Goal: Communication & Community: Answer question/provide support

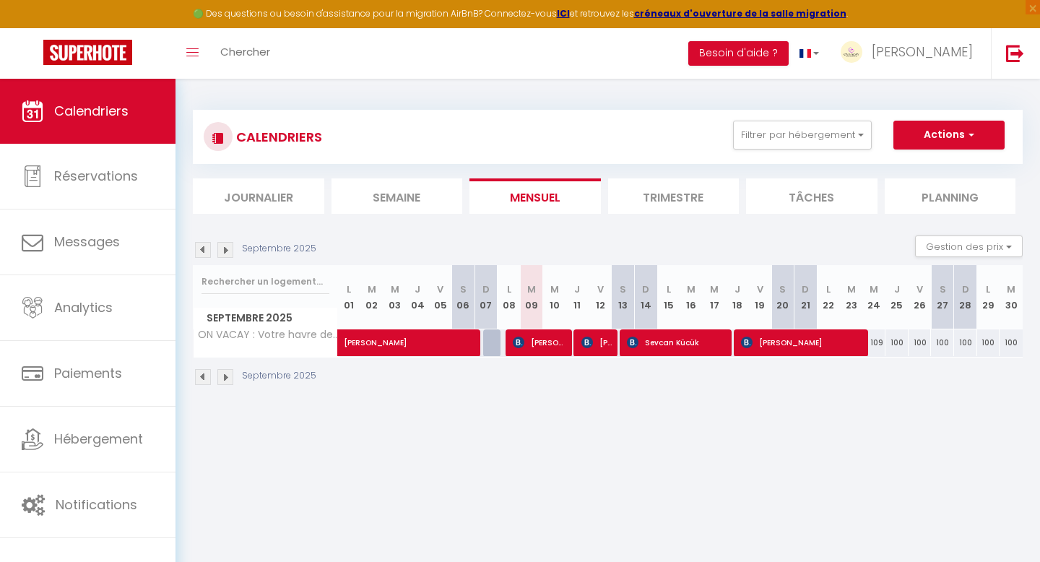
click at [666, 198] on li "Trimestre" at bounding box center [673, 195] width 131 height 35
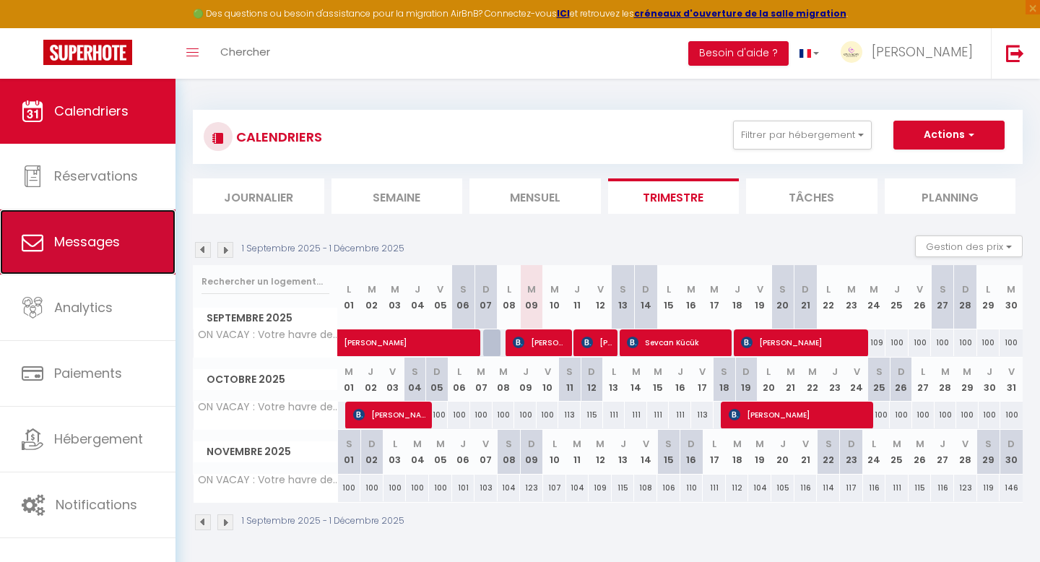
click at [87, 236] on span "Messages" at bounding box center [87, 242] width 66 height 18
select select "message"
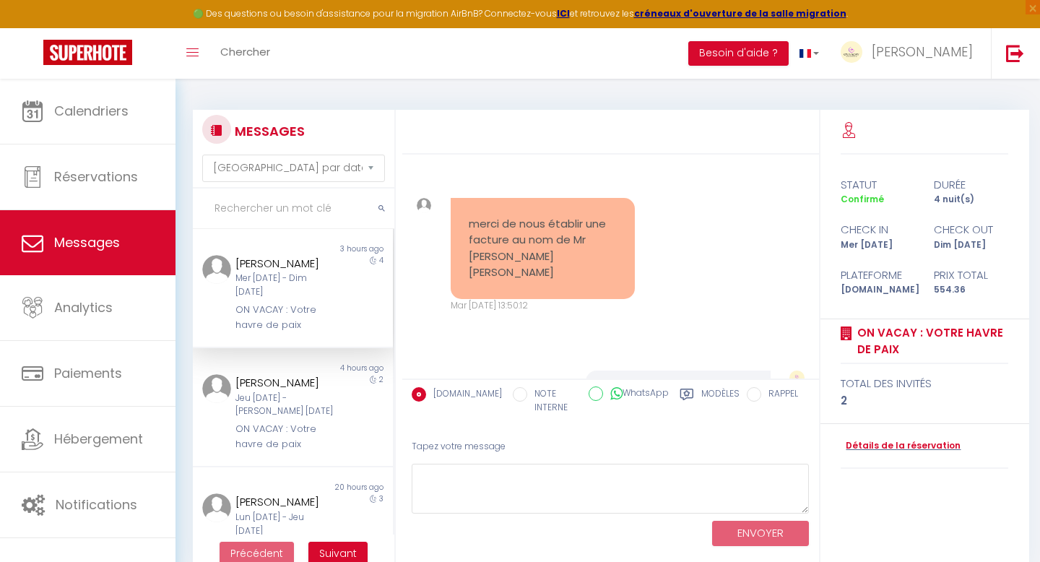
scroll to position [1694, 0]
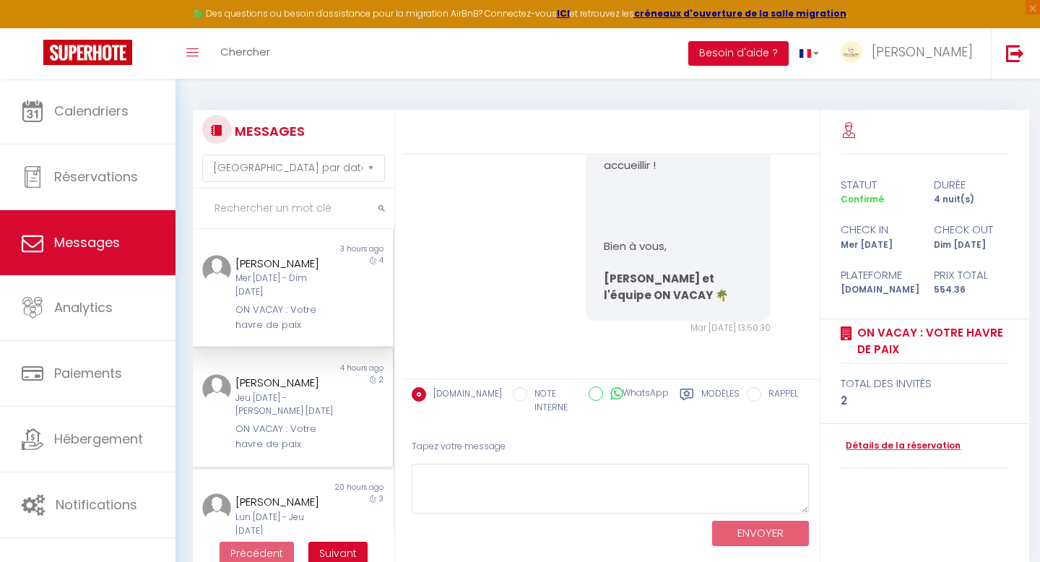
click at [252, 419] on div "Jeu 11 Sep - Sam 13 Sep" at bounding box center [283, 404] width 97 height 27
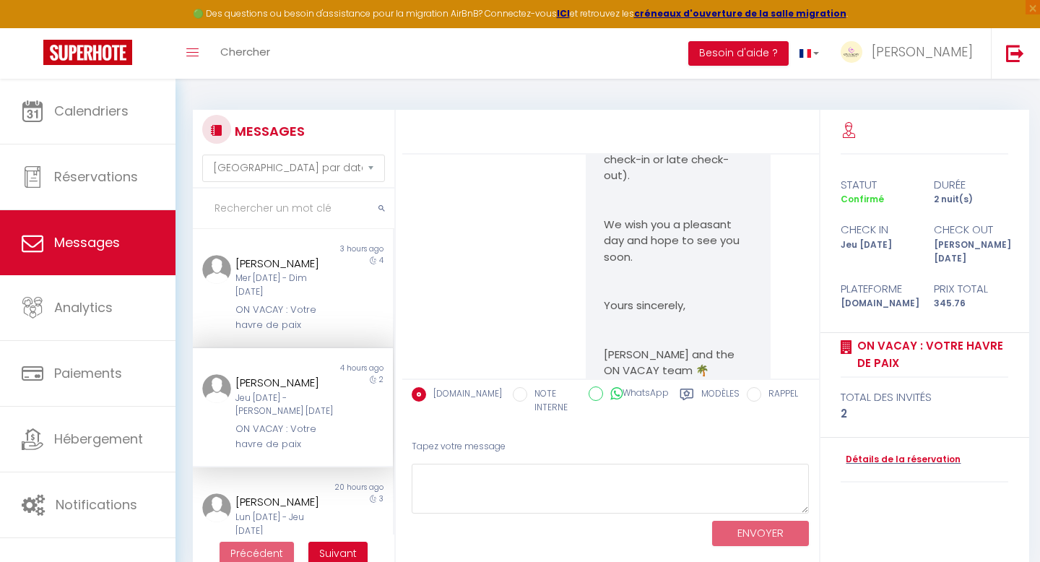
scroll to position [2224, 0]
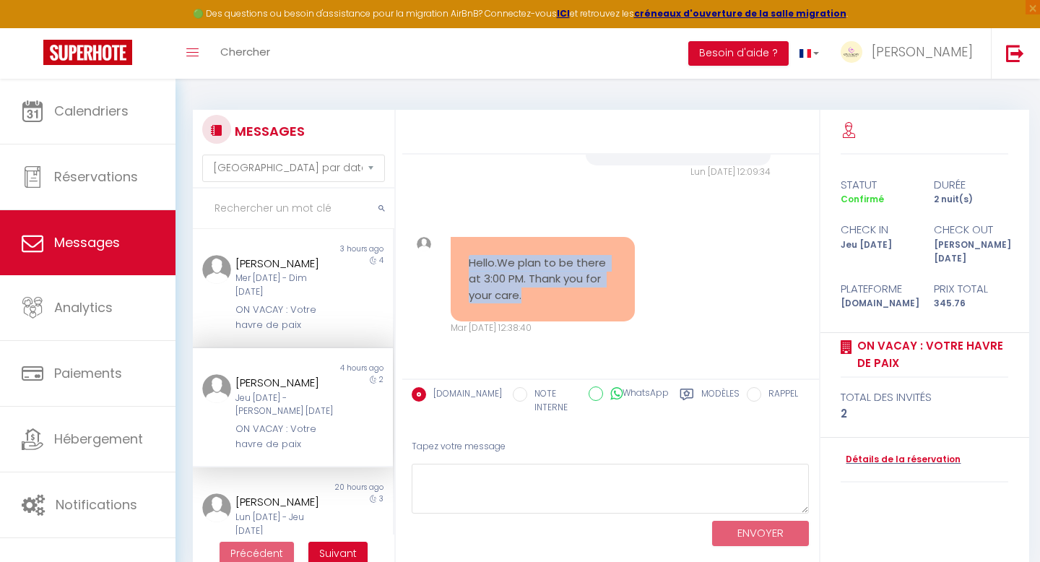
drag, startPoint x: 525, startPoint y: 298, endPoint x: 463, endPoint y: 267, distance: 69.1
click at [463, 267] on div "Hello.We plan to be there at 3:00 PM. Thank you for your care." at bounding box center [543, 279] width 184 height 85
copy pre "Hello.We plan to be there at 3:00 PM. Thank you for your care."
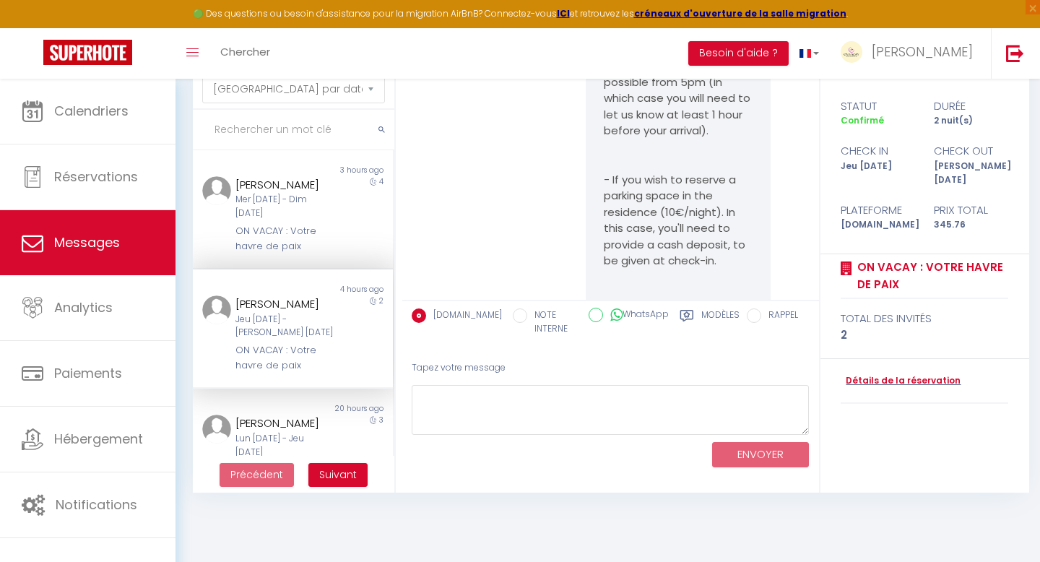
scroll to position [588, 0]
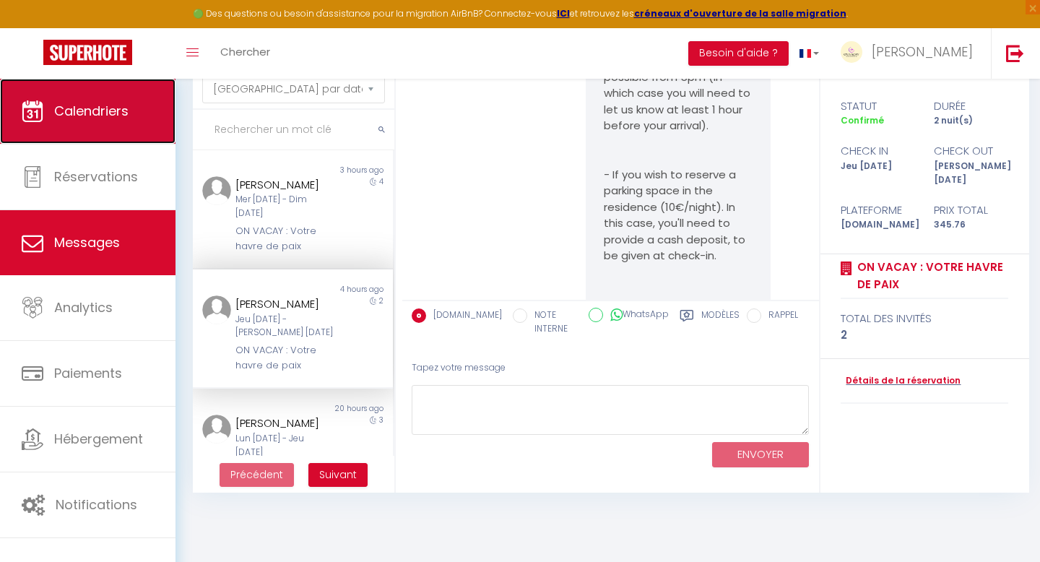
click at [98, 131] on link "Calendriers" at bounding box center [87, 111] width 175 height 65
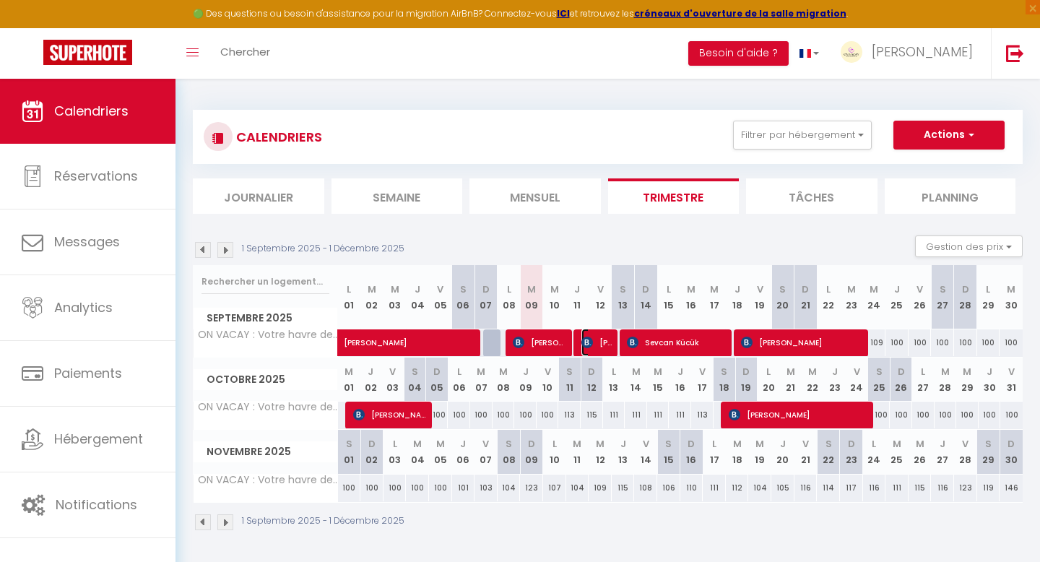
click at [599, 346] on span "Vladyslav Damaskin" at bounding box center [596, 342] width 31 height 27
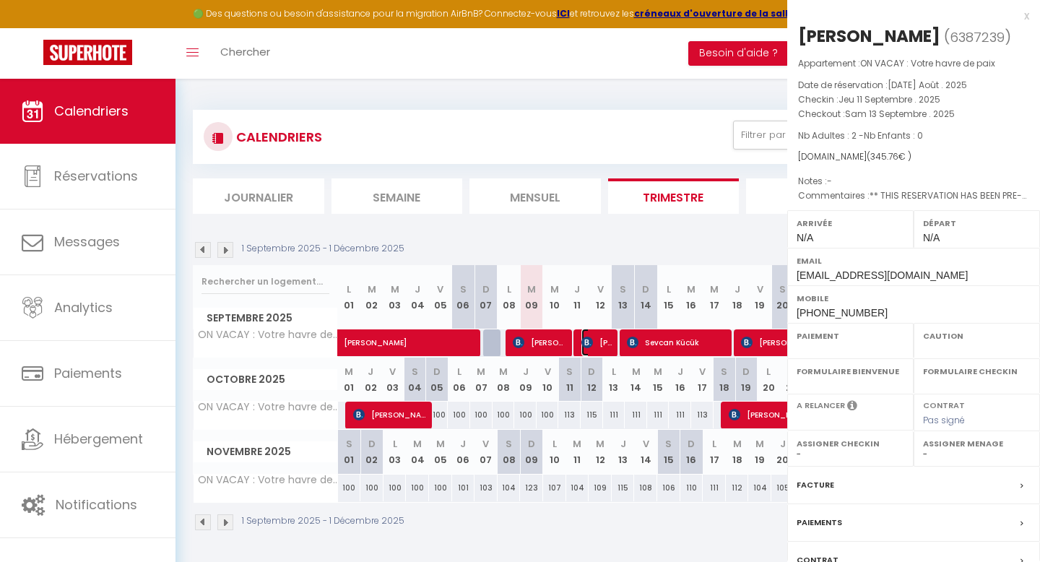
select select "OK"
select select "KO"
select select "0"
select select "1"
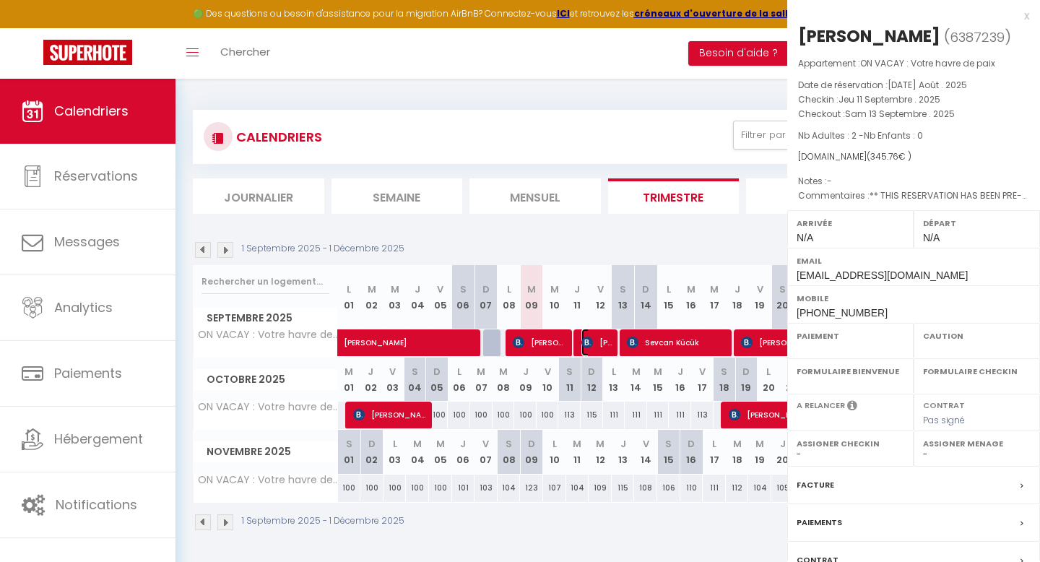
select select
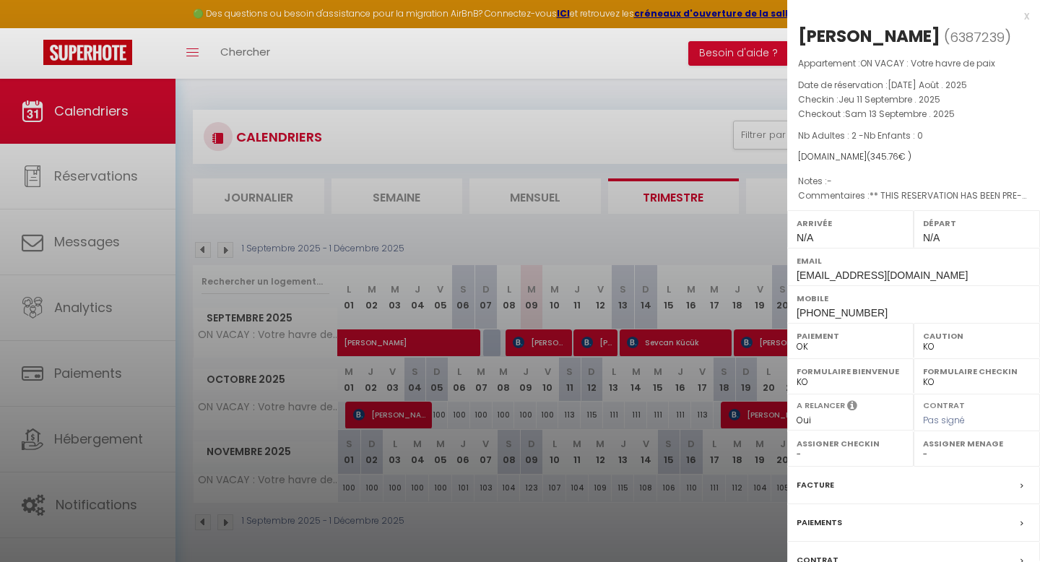
click at [696, 71] on div at bounding box center [520, 281] width 1040 height 562
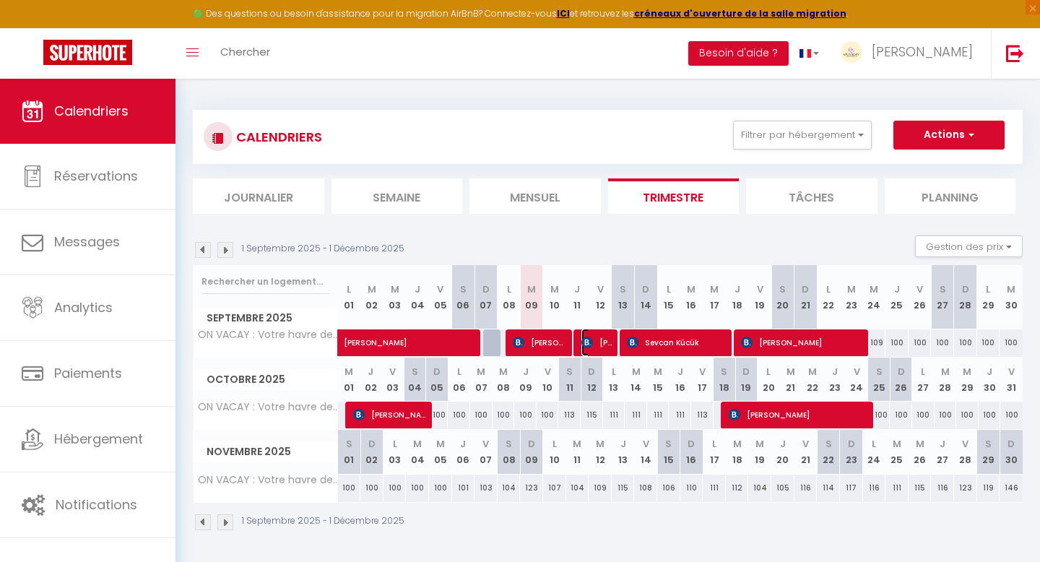
click at [587, 341] on img at bounding box center [587, 343] width 12 height 12
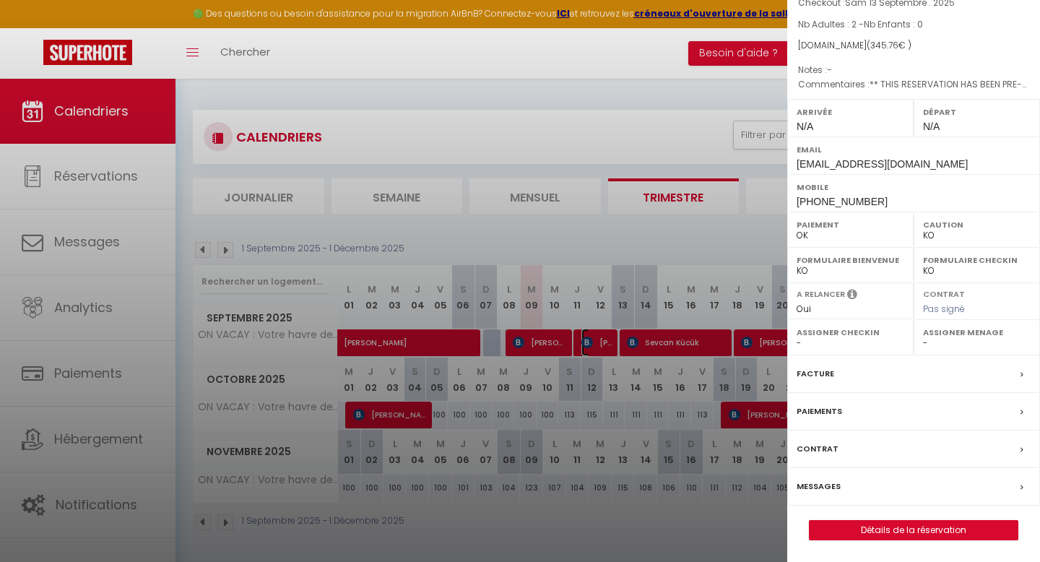
scroll to position [134, 0]
click at [898, 411] on div "Paiements" at bounding box center [913, 412] width 253 height 38
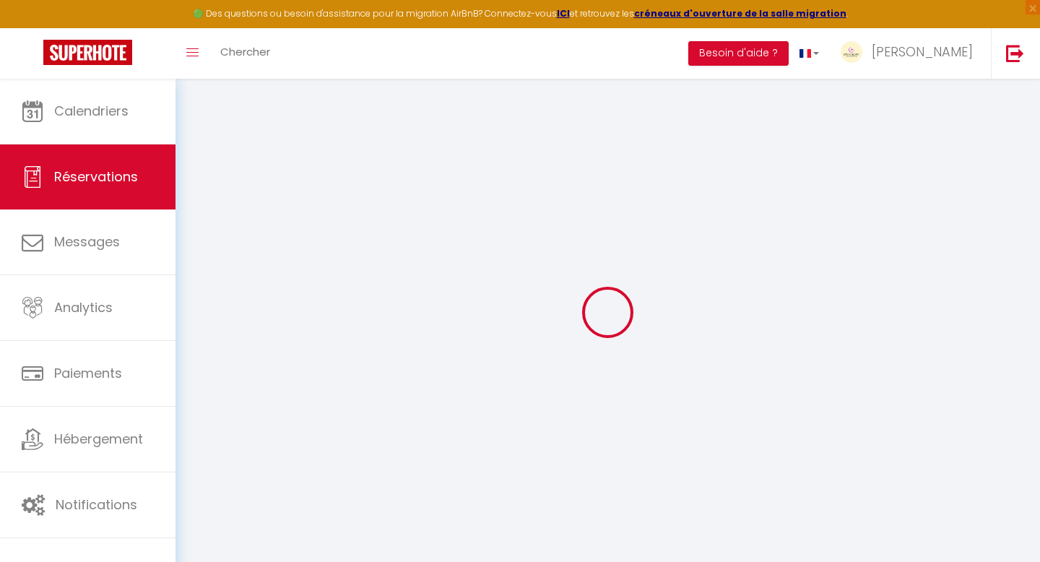
select select
checkbox input "false"
type Comments0 "** THIS RESERVATION HAS BEEN PRE-PAID ** Reservation has a cancellation grace p…"
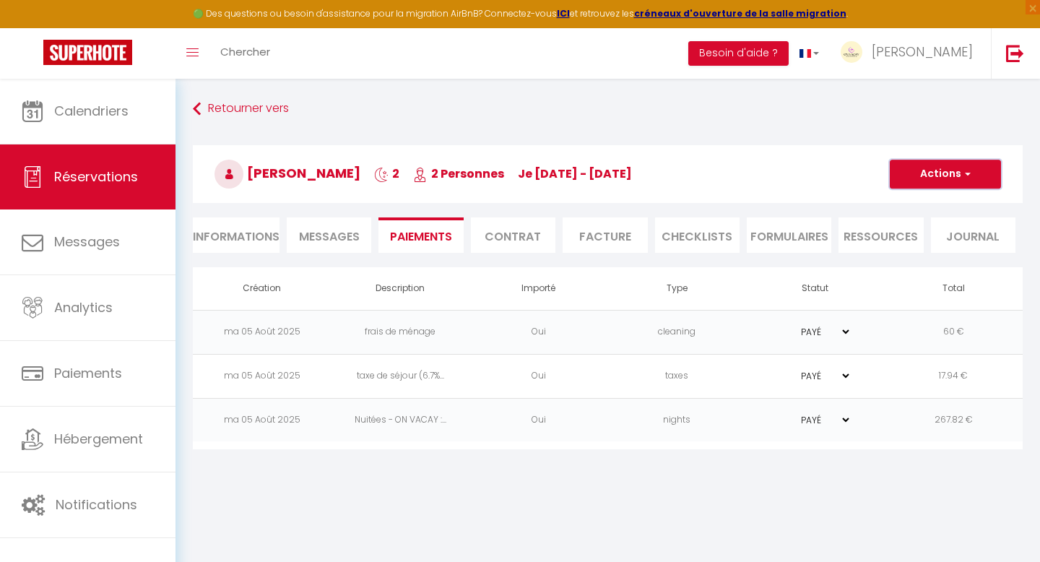
click at [968, 168] on span "button" at bounding box center [965, 174] width 9 height 13
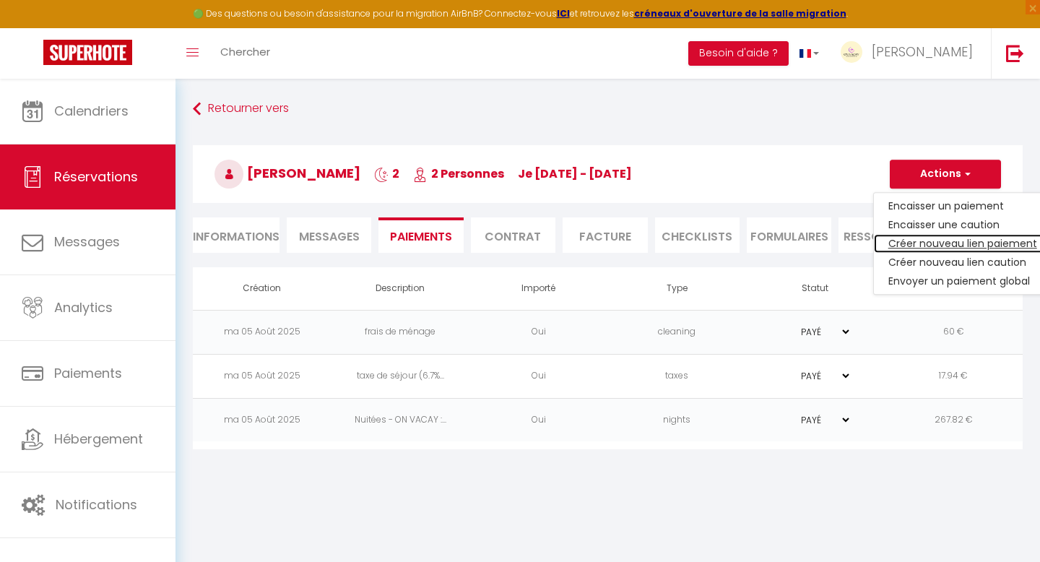
click at [964, 243] on link "Créer nouveau lien paiement" at bounding box center [963, 243] width 178 height 19
select select "nights"
type input "vdamas.443643@guest.booking.com"
select select "11255"
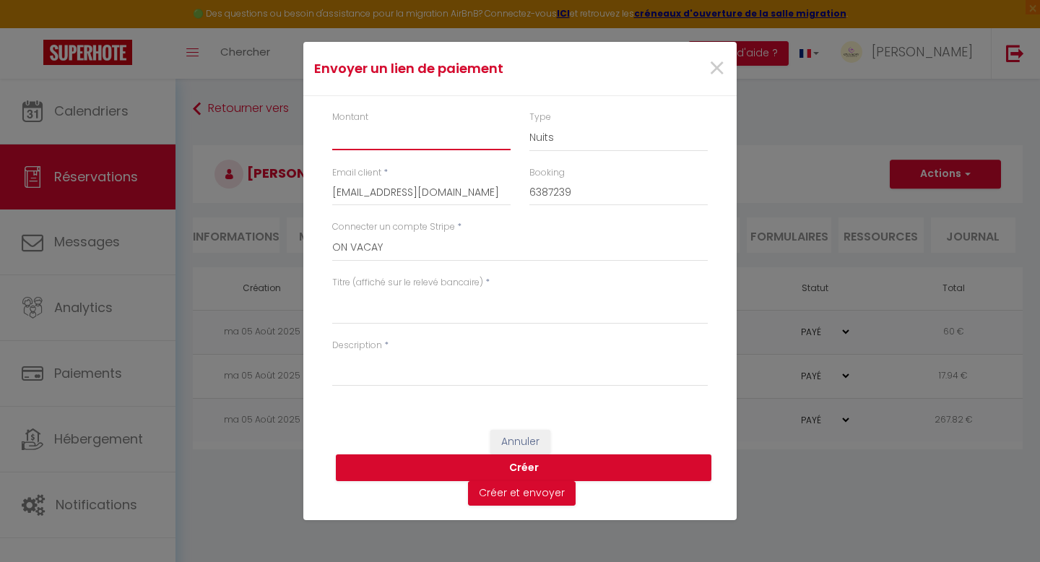
click at [445, 140] on input "Montant" at bounding box center [421, 137] width 178 height 26
type input "15"
click at [581, 132] on select "Nuits Frais de ménage Taxe de séjour Autre" at bounding box center [618, 137] width 178 height 27
select select "other"
click at [529, 124] on select "Nuits Frais de ménage Taxe de séjour Autre" at bounding box center [618, 137] width 178 height 27
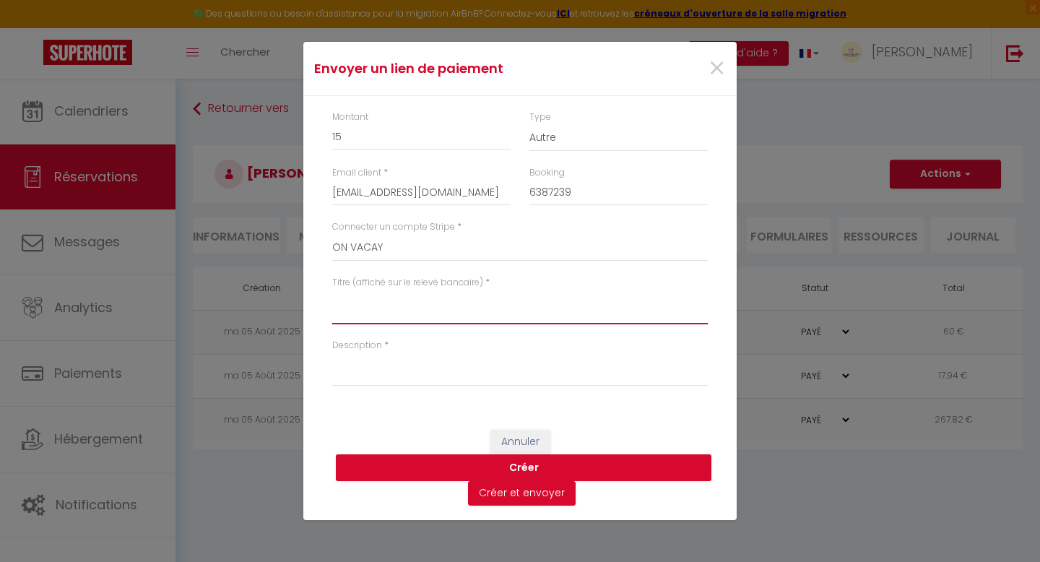
click at [443, 310] on textarea "Titre (affiché sur le relevé bancaire)" at bounding box center [520, 307] width 376 height 35
type textarea "ON VACAY - Early check-in"
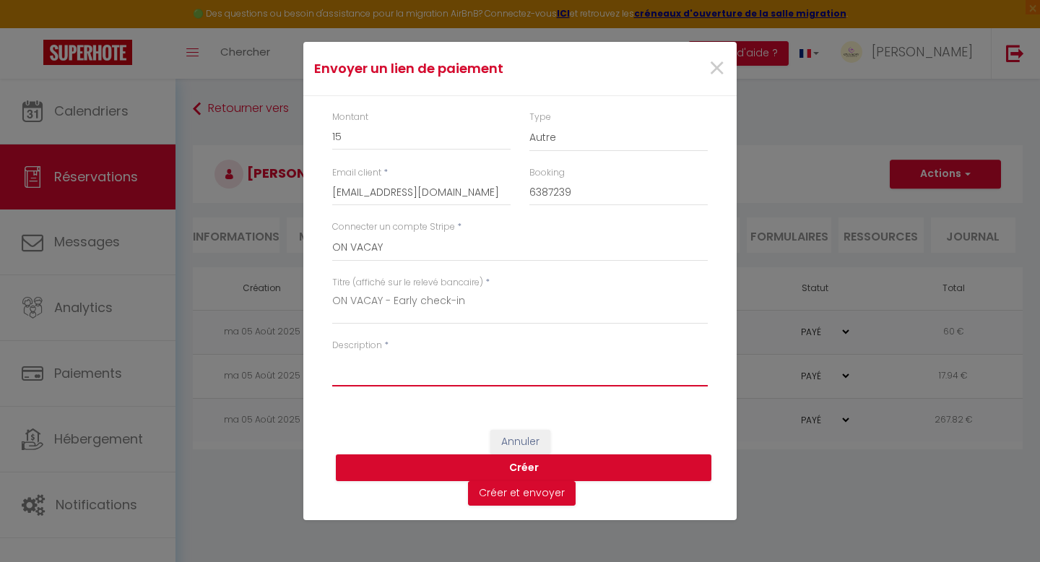
click at [376, 377] on textarea "Description" at bounding box center [520, 369] width 376 height 35
type textarea "Early check-in"
click at [517, 465] on button "Créer" at bounding box center [524, 467] width 376 height 27
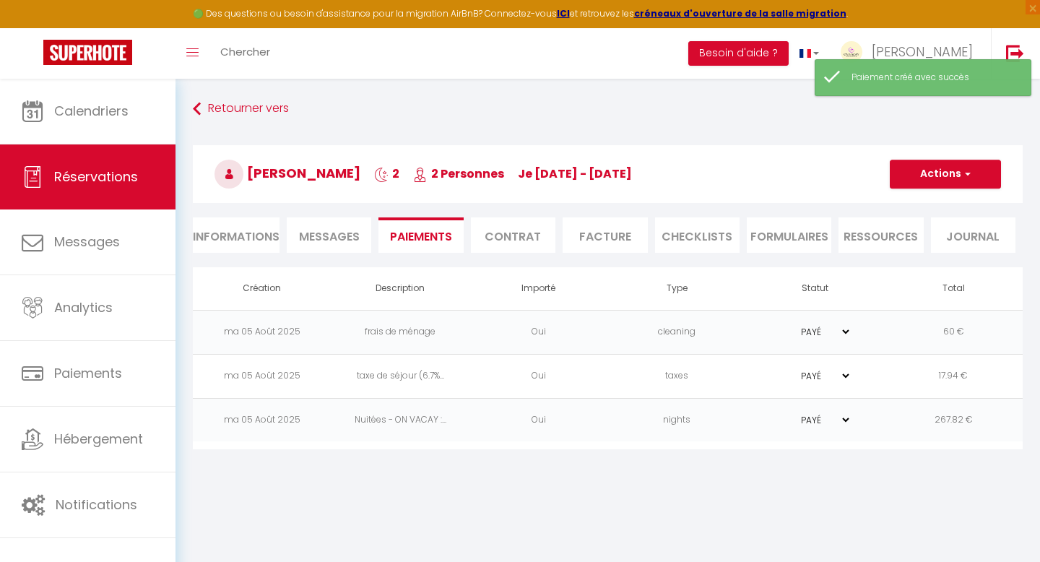
select select "0"
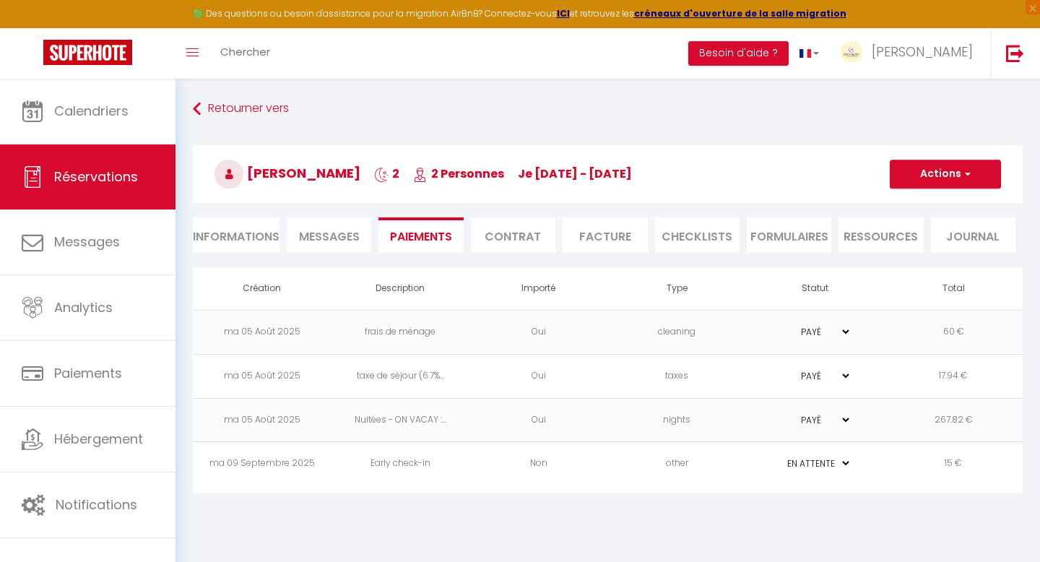
click at [985, 466] on td "15 €" at bounding box center [954, 464] width 139 height 44
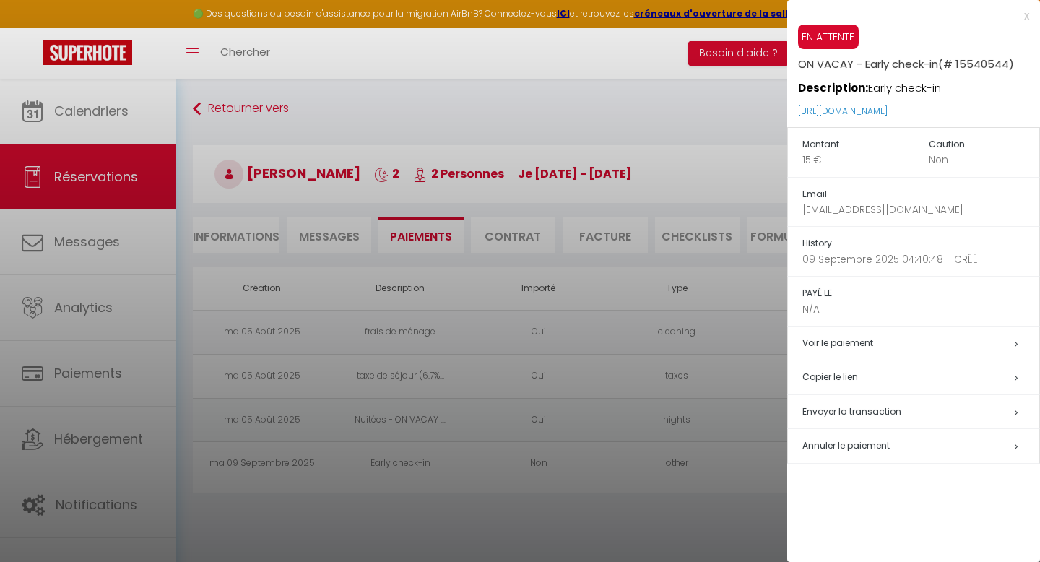
click at [877, 378] on h5 "Copier le lien" at bounding box center [920, 377] width 237 height 17
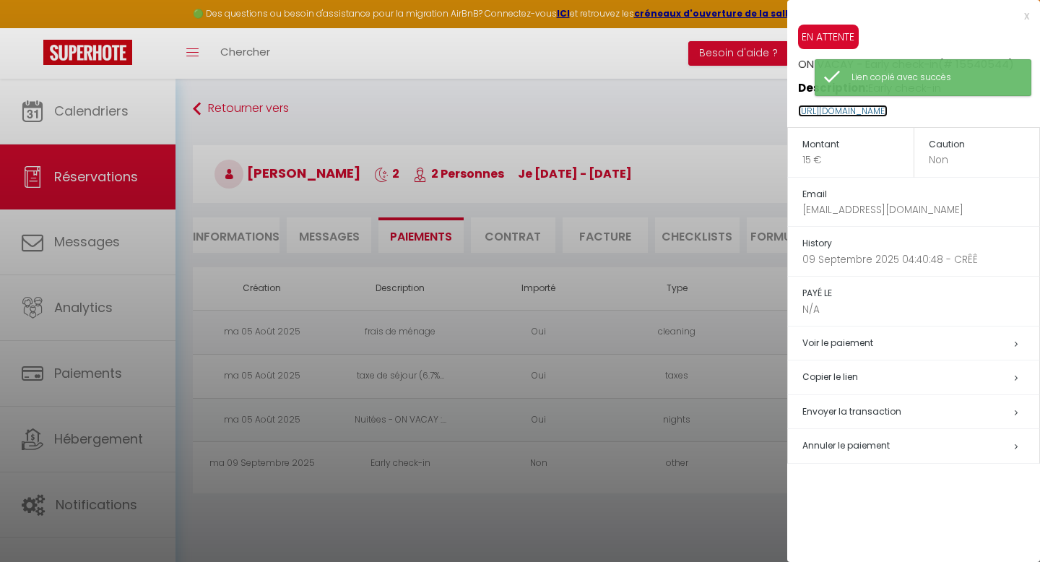
click at [886, 110] on link "https://superhote.com/applink/p/I3tnvdD7" at bounding box center [843, 111] width 90 height 12
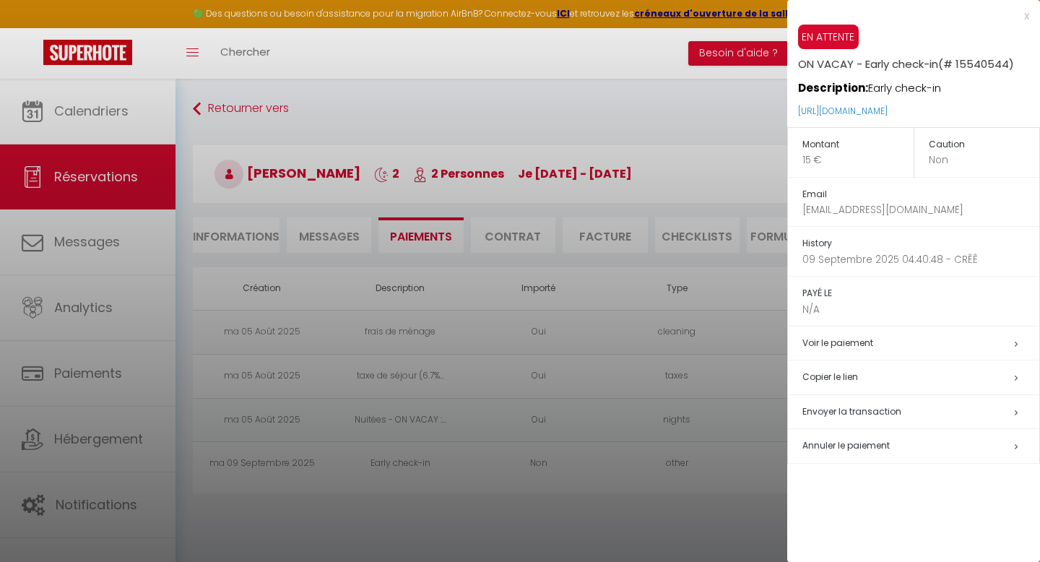
click at [90, 237] on div at bounding box center [520, 281] width 1040 height 562
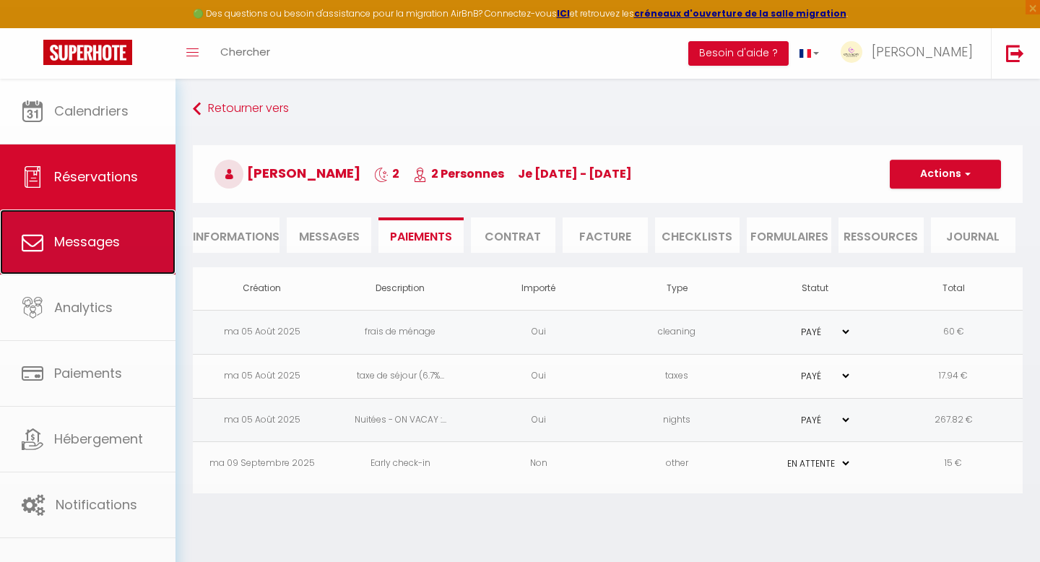
click at [90, 240] on span "Messages" at bounding box center [87, 242] width 66 height 18
select select "message"
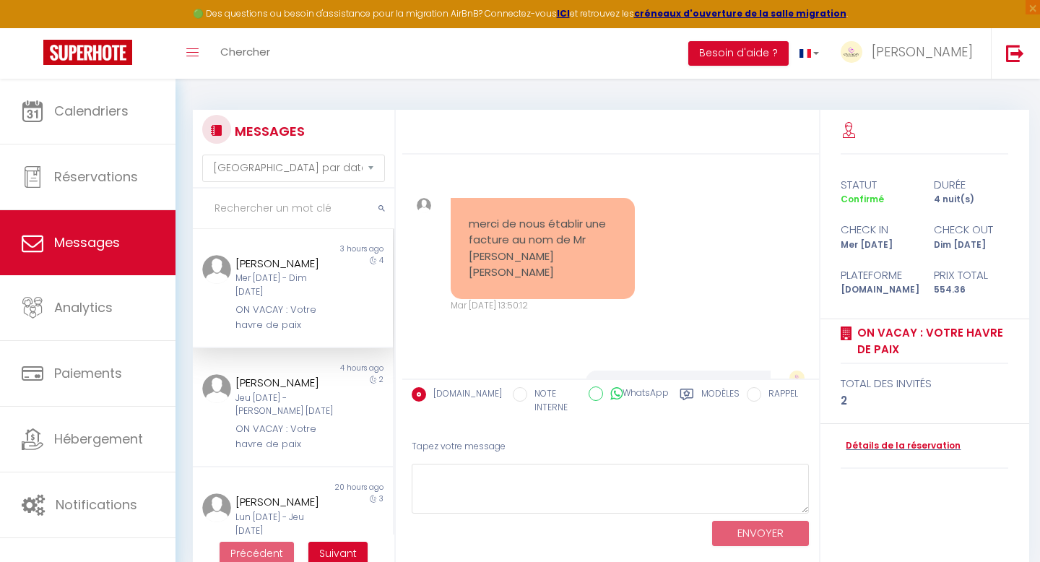
scroll to position [1694, 0]
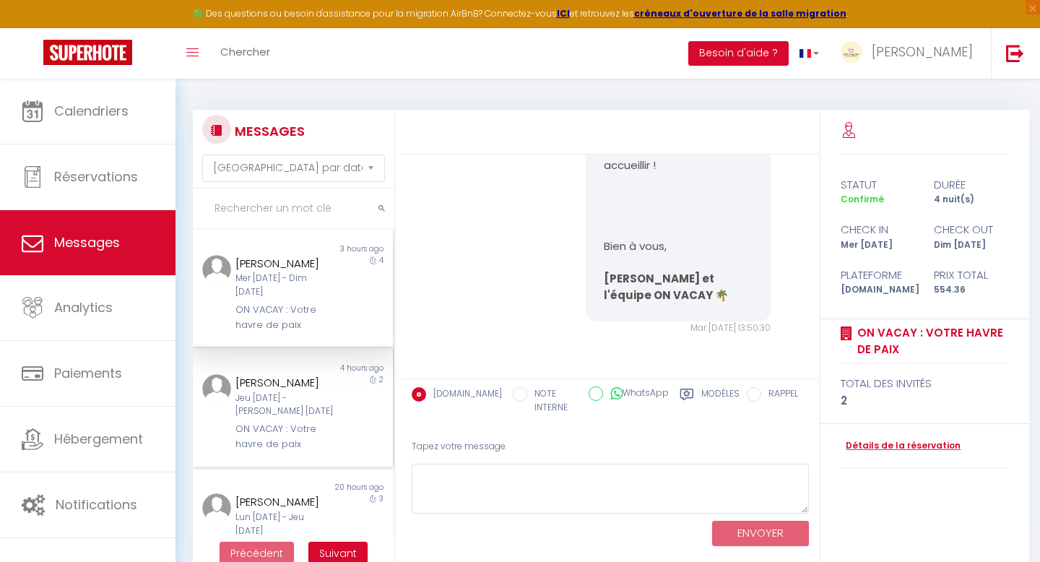
click at [270, 411] on div "Jeu 11 Sep - Sam 13 Sep" at bounding box center [283, 404] width 97 height 27
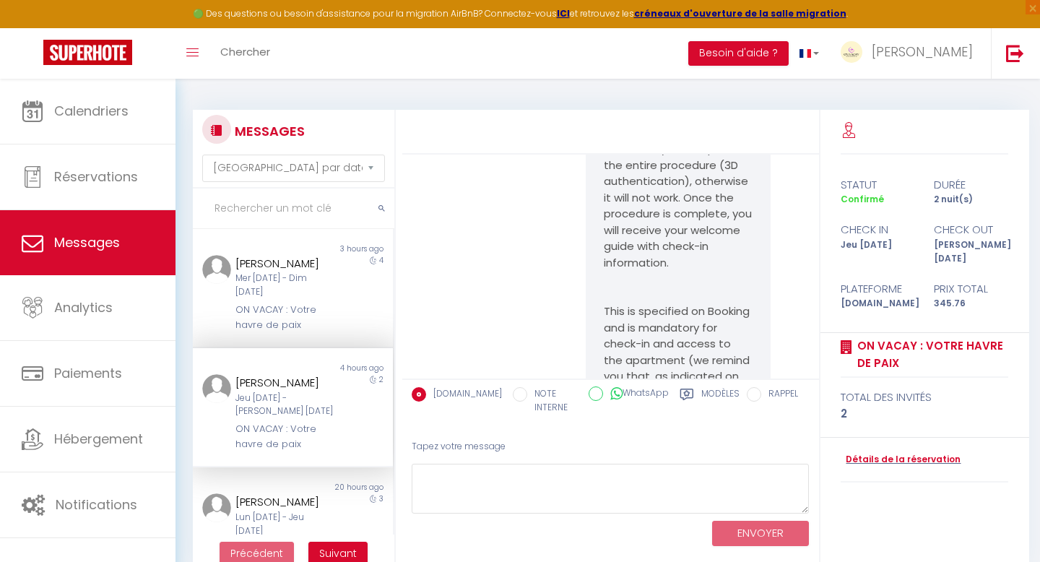
scroll to position [2224, 0]
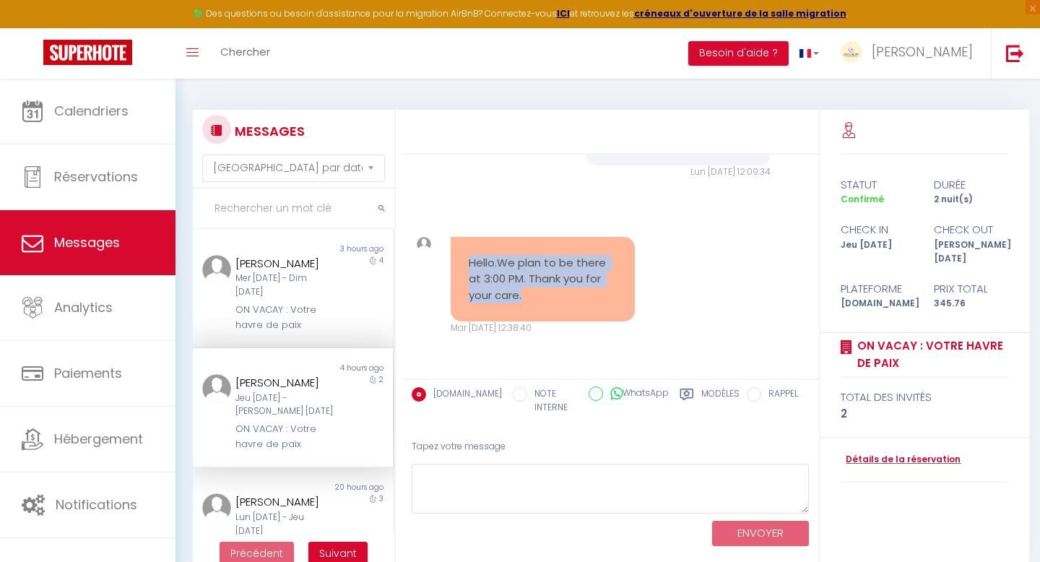
drag, startPoint x: 529, startPoint y: 300, endPoint x: 469, endPoint y: 265, distance: 69.2
click at [469, 265] on pre "Hello.We plan to be there at 3:00 PM. Thank you for your care." at bounding box center [543, 279] width 148 height 49
copy pre "Hello.We plan to be there at 3:00 PM. Thank you for your care."
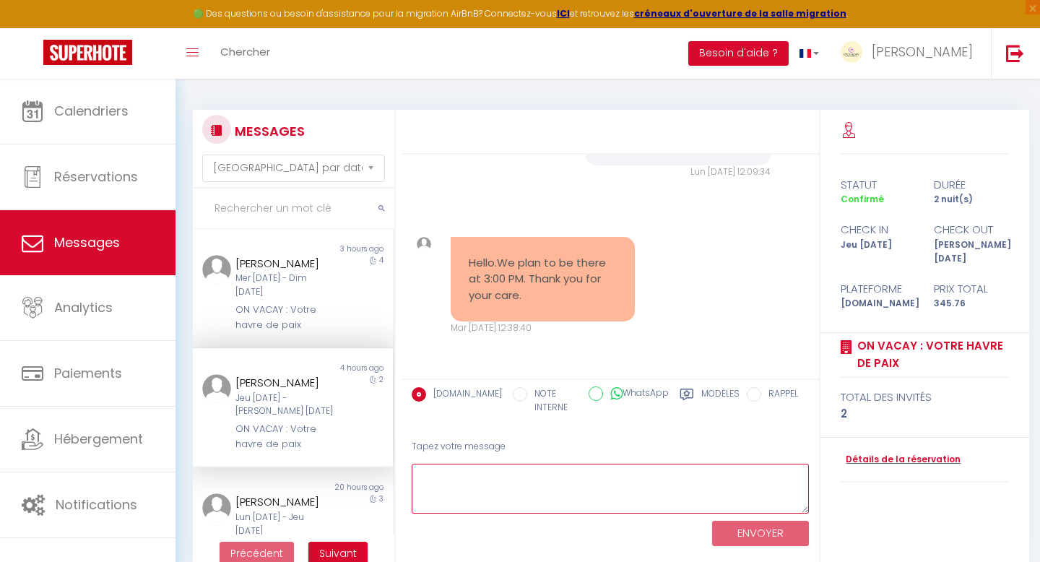
click at [480, 502] on textarea at bounding box center [611, 489] width 398 height 50
paste textarea "Hello Vladyslav 🌴, Thank you for your message! Our standard check-in time is fr…"
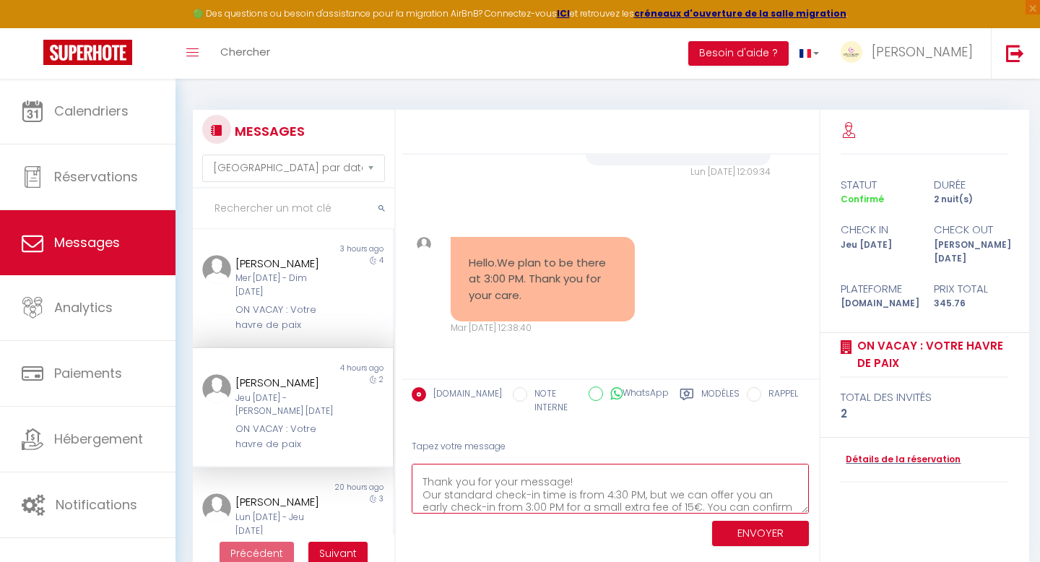
scroll to position [33, 0]
click at [509, 490] on textarea "Hello Vladyslav 🌴, Thank you for your message! Our standard check-in time is fr…" at bounding box center [611, 489] width 398 height 50
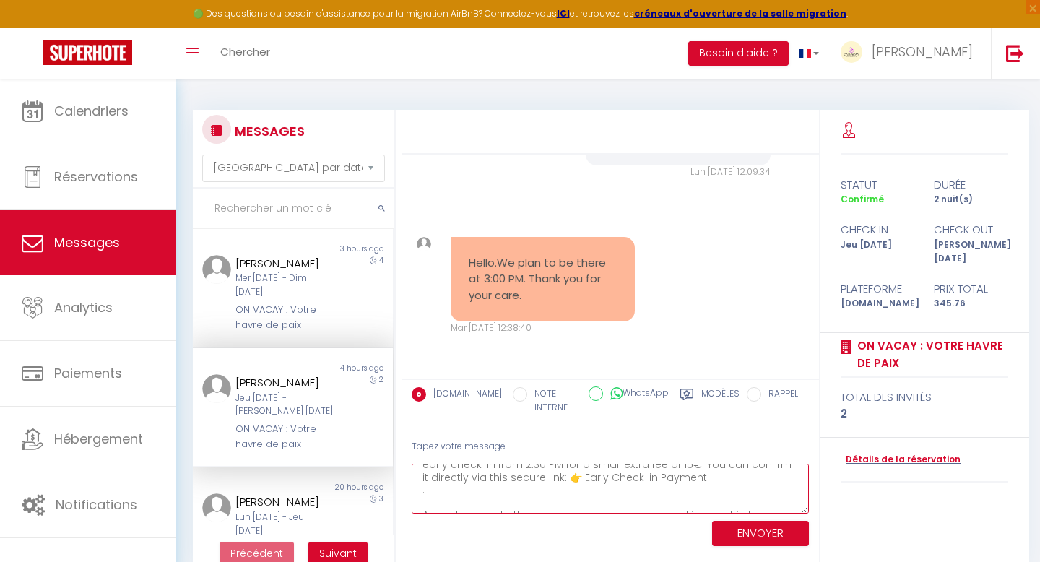
scroll to position [58, 0]
drag, startPoint x: 690, startPoint y: 481, endPoint x: 571, endPoint y: 480, distance: 118.4
click at [571, 480] on textarea "Hello Vladyslav 🌴, Thank you for your message! Our standard check-in time is fr…" at bounding box center [611, 489] width 398 height 50
paste textarea "https://superhote.com/applink/p/I3tnvdD7"
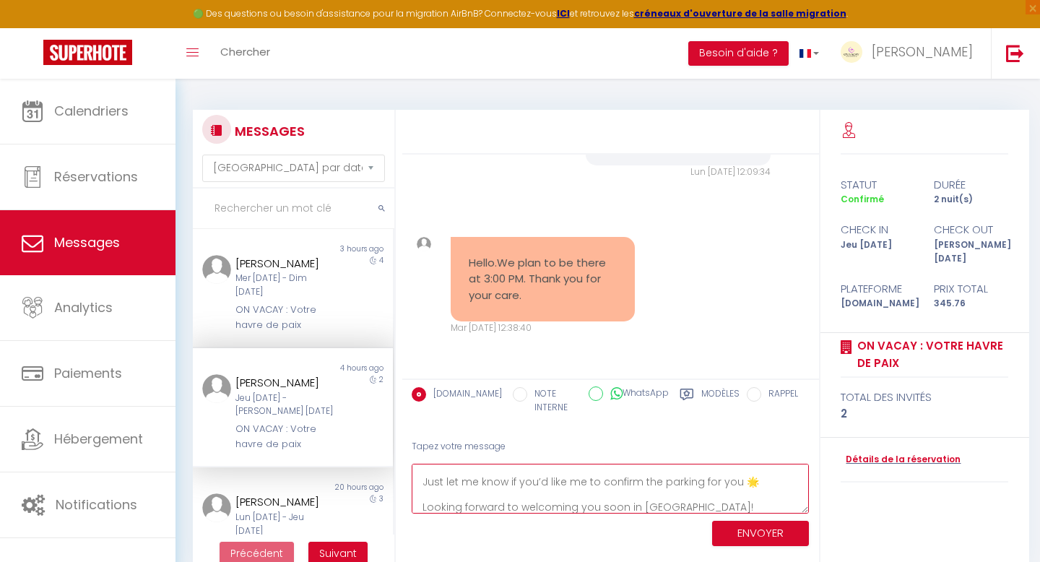
click at [658, 485] on textarea "Hello Vladyslav 🌴, Thank you for your message! Our standard check-in time is fr…" at bounding box center [611, 489] width 398 height 50
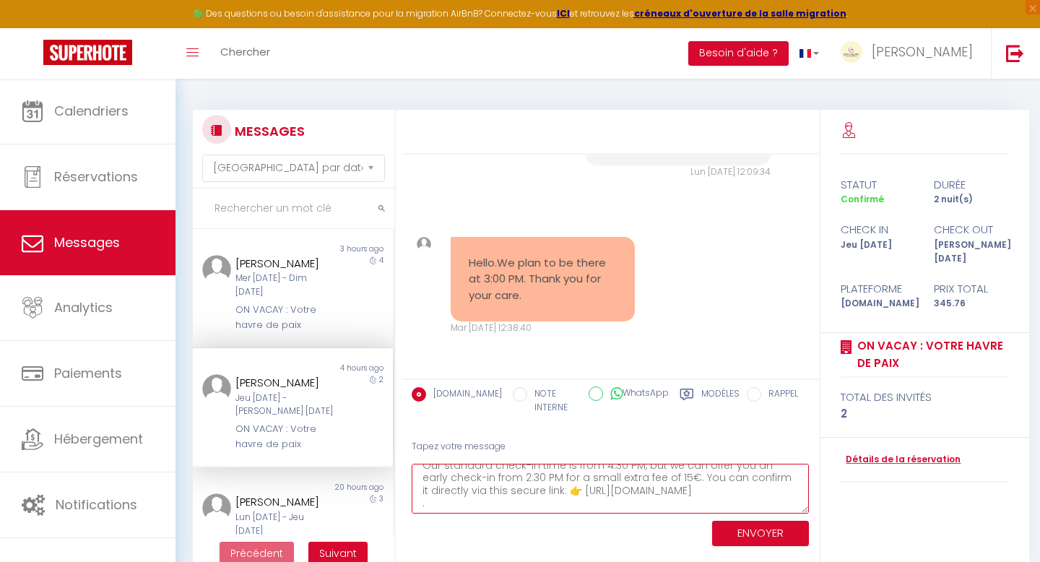
scroll to position [54, 0]
drag, startPoint x: 784, startPoint y: 484, endPoint x: 572, endPoint y: 480, distance: 212.4
click at [572, 480] on textarea "Hello Vladyslav 🌴, Thank you for your message! Our standard check-in time is fr…" at bounding box center [611, 489] width 398 height 50
type textarea "Hello Vladyslav 🌴, Thank you for your message! Our standard check-in time is fr…"
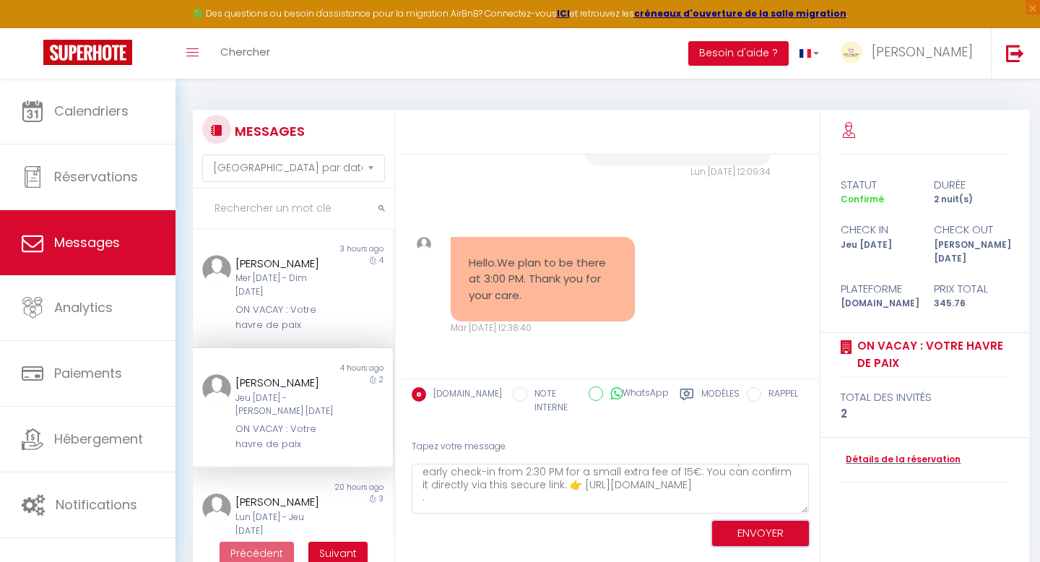
click at [762, 537] on button "ENVOYER" at bounding box center [760, 533] width 97 height 25
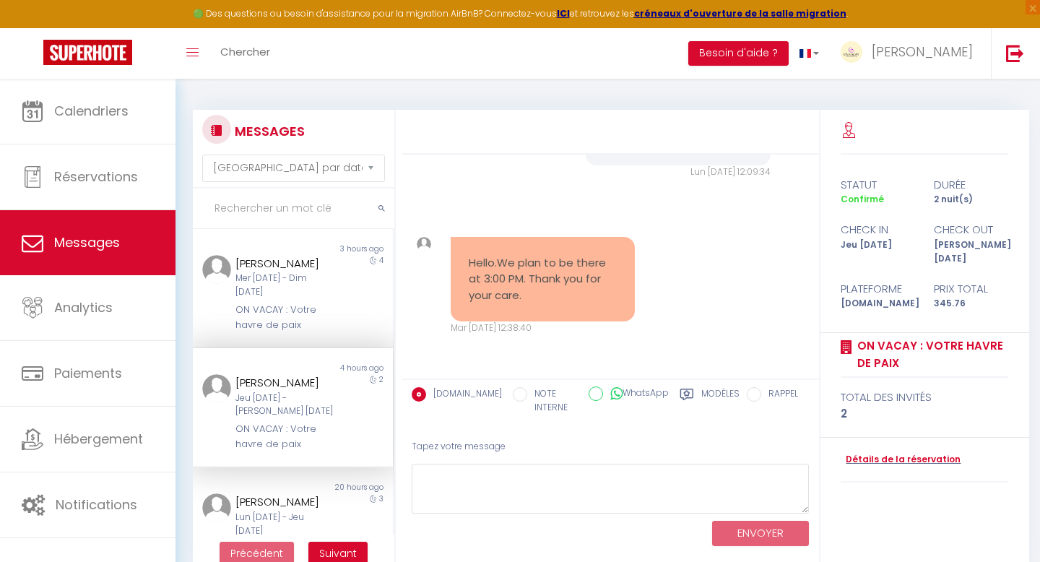
scroll to position [2884, 0]
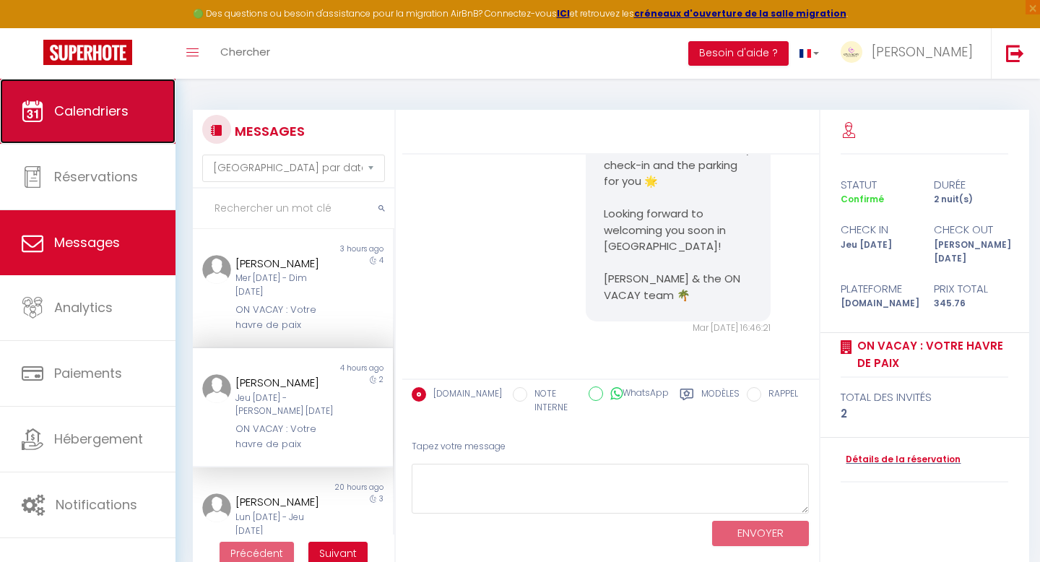
click at [97, 135] on link "Calendriers" at bounding box center [87, 111] width 175 height 65
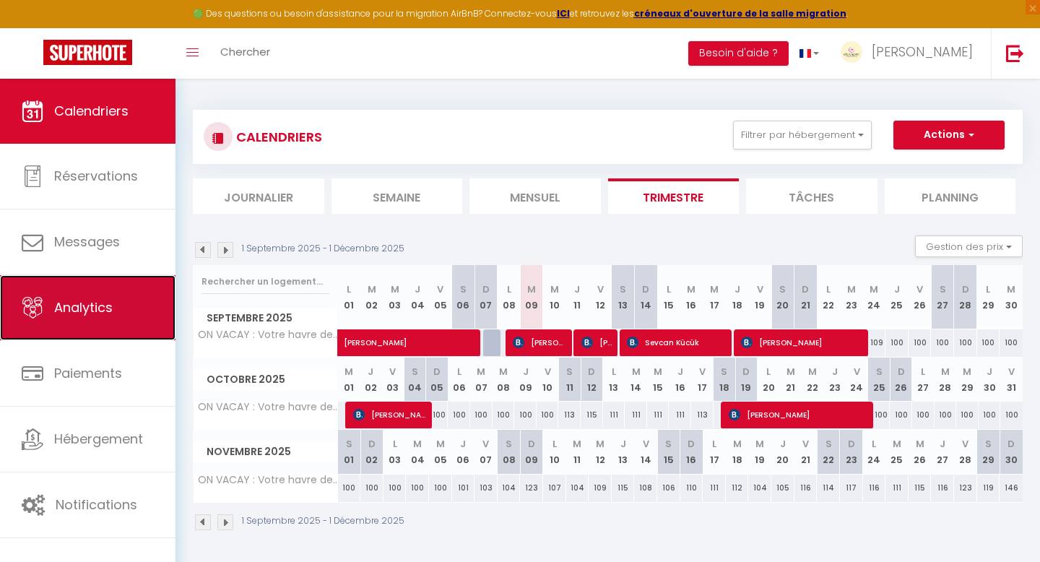
click at [118, 309] on link "Analytics" at bounding box center [87, 307] width 175 height 65
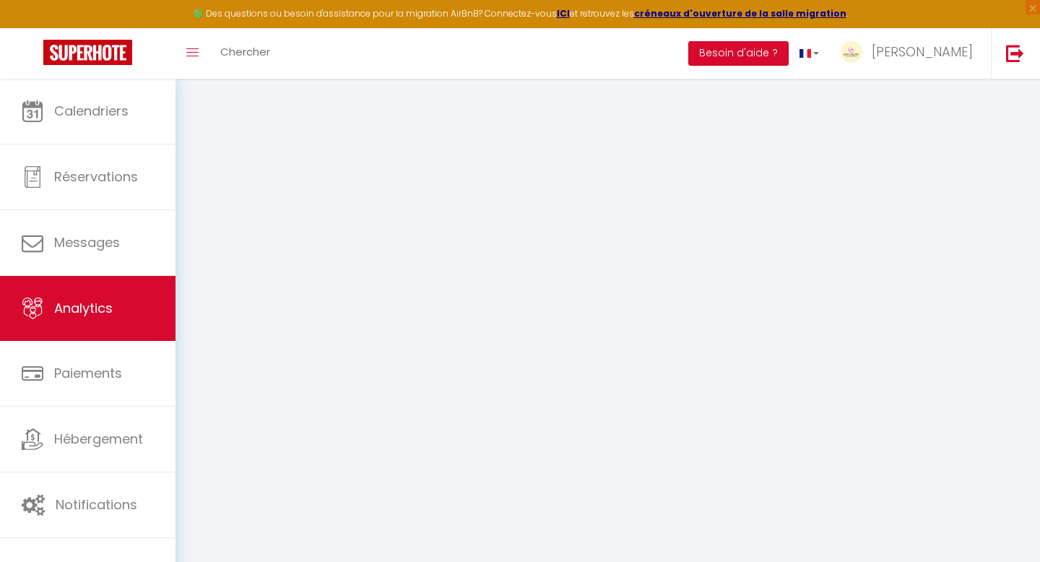
select select "2025"
select select "9"
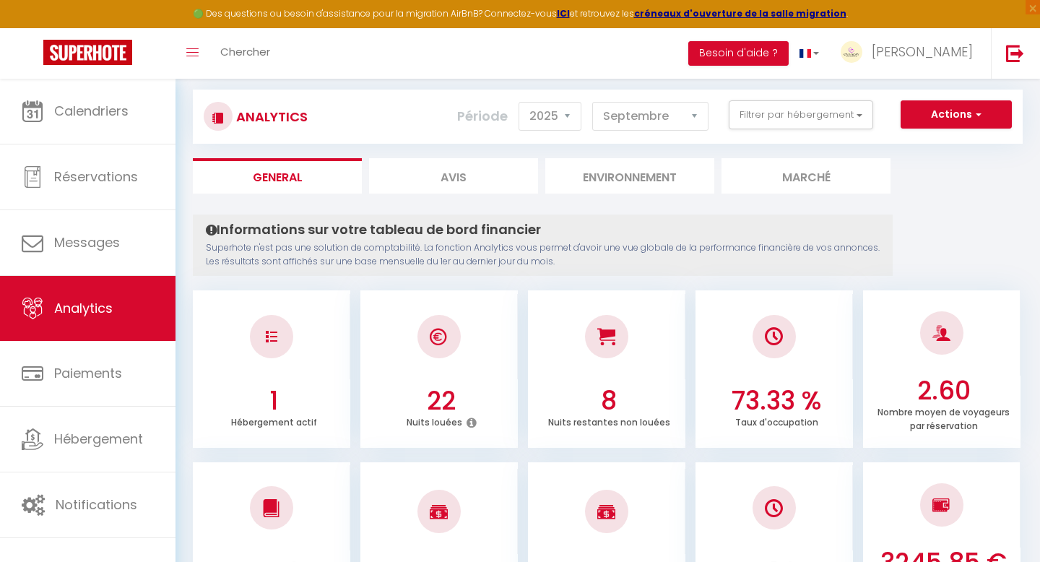
scroll to position [27, 0]
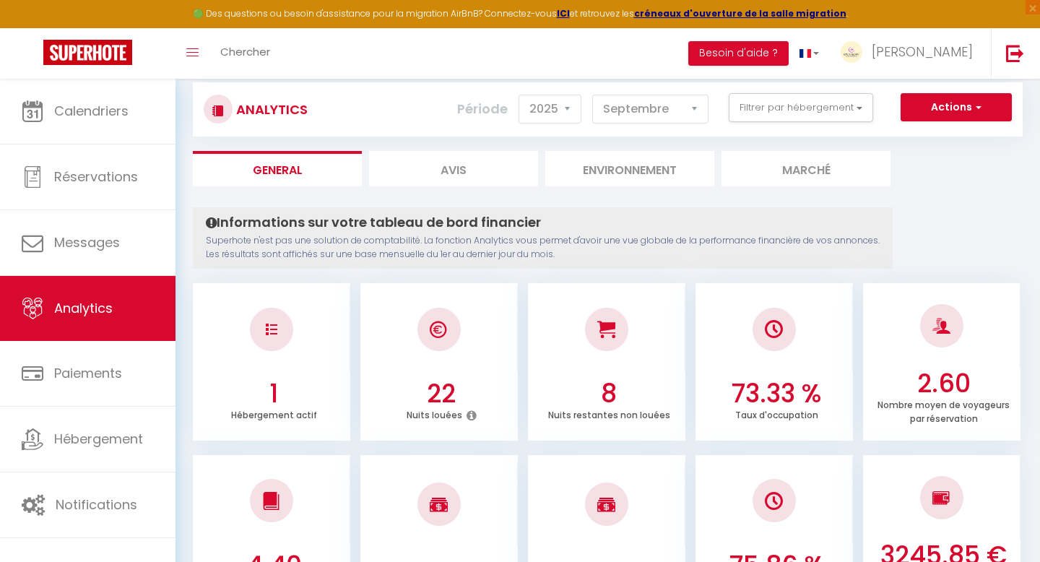
click at [442, 172] on li "Avis" at bounding box center [453, 168] width 169 height 35
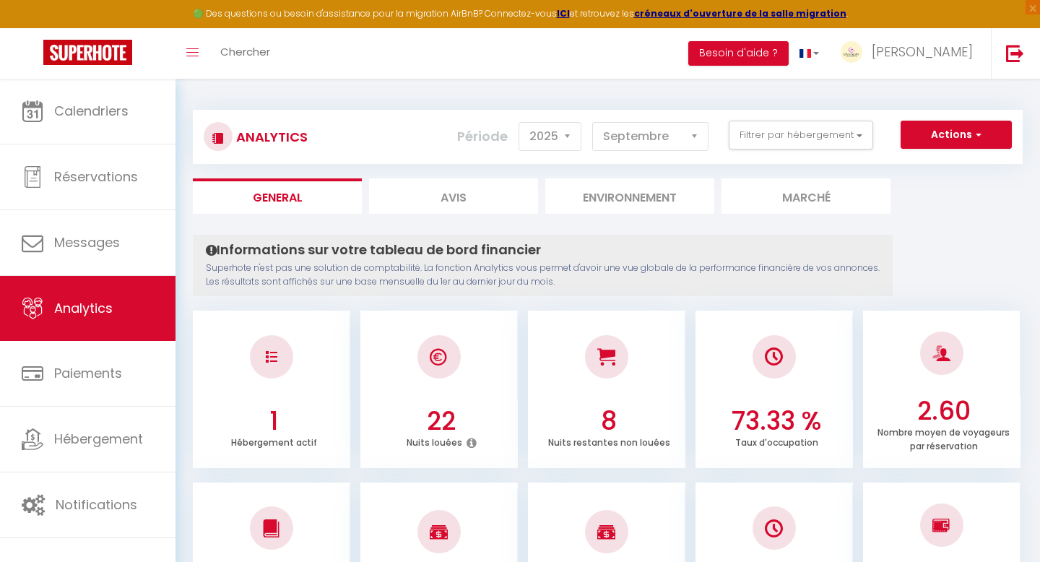
select select "2025"
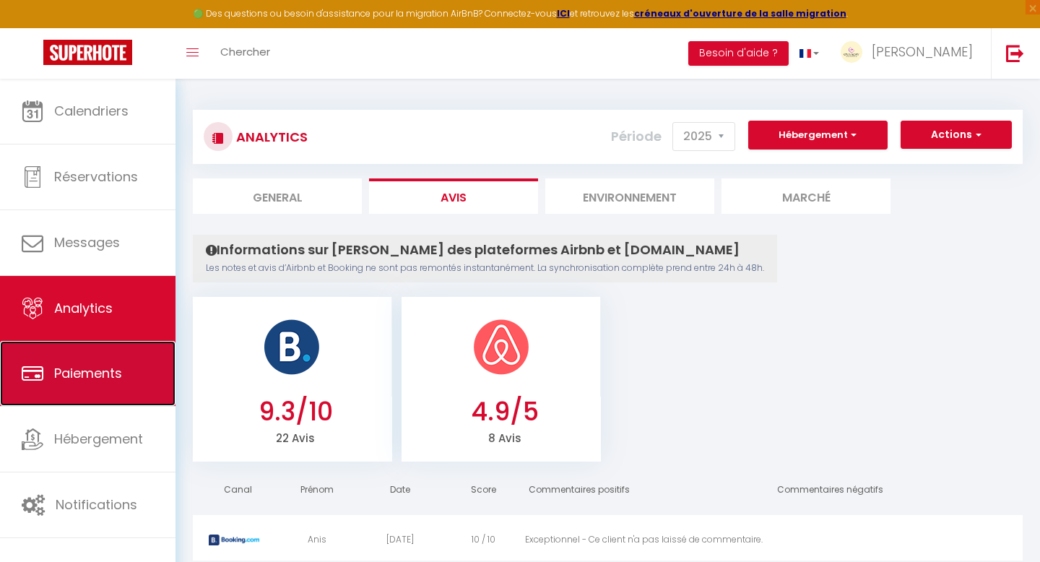
click at [100, 372] on span "Paiements" at bounding box center [88, 373] width 68 height 18
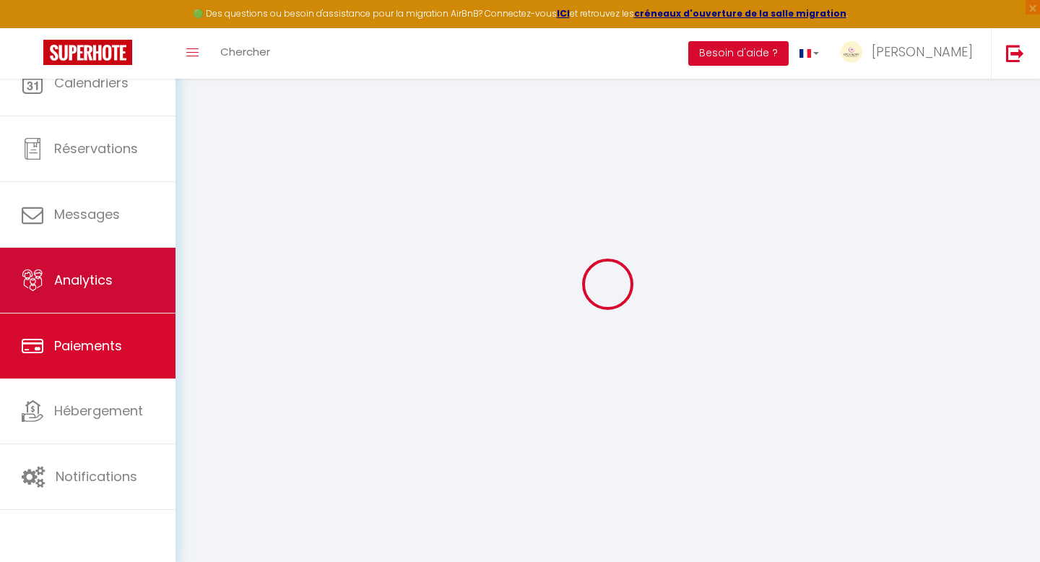
select select "2"
select select "0"
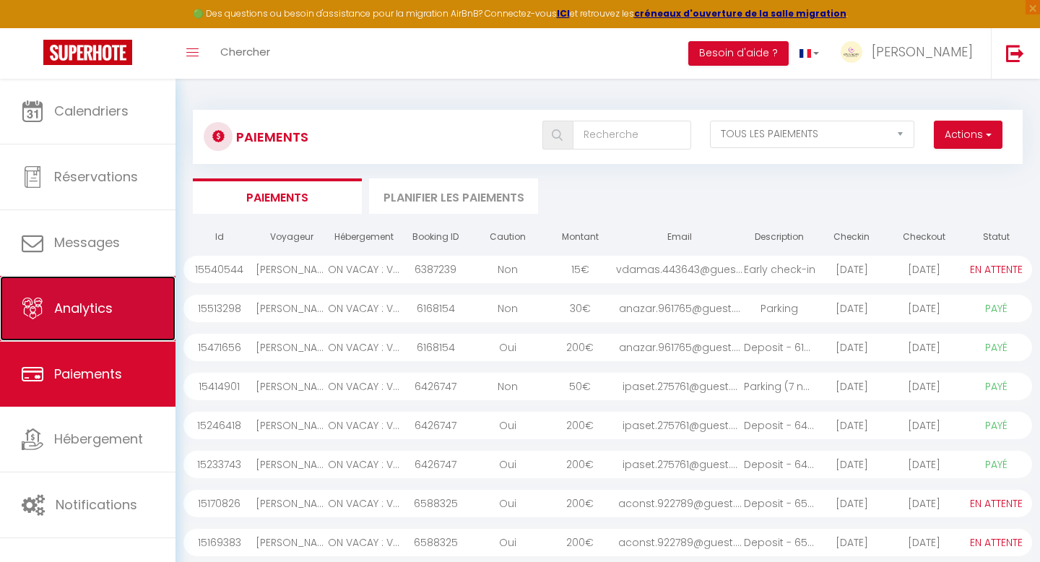
click at [112, 323] on link "Analytics" at bounding box center [87, 308] width 175 height 65
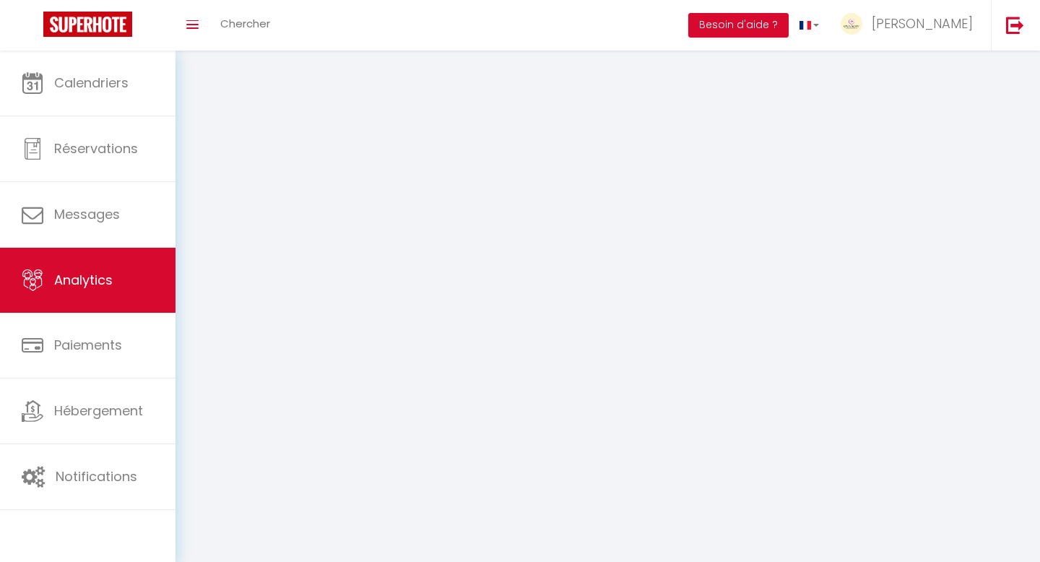
select select "2025"
select select "9"
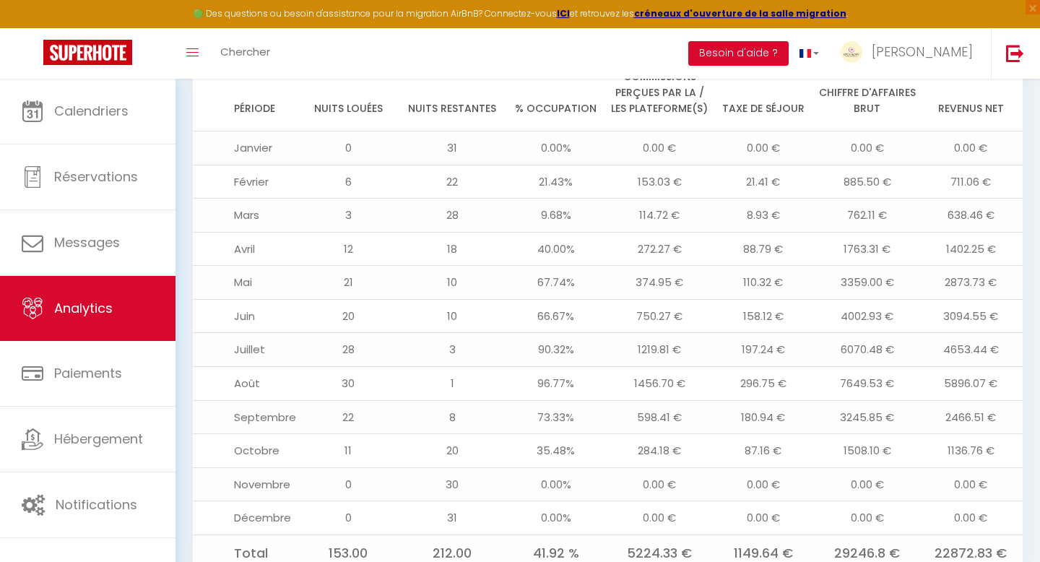
scroll to position [1509, 0]
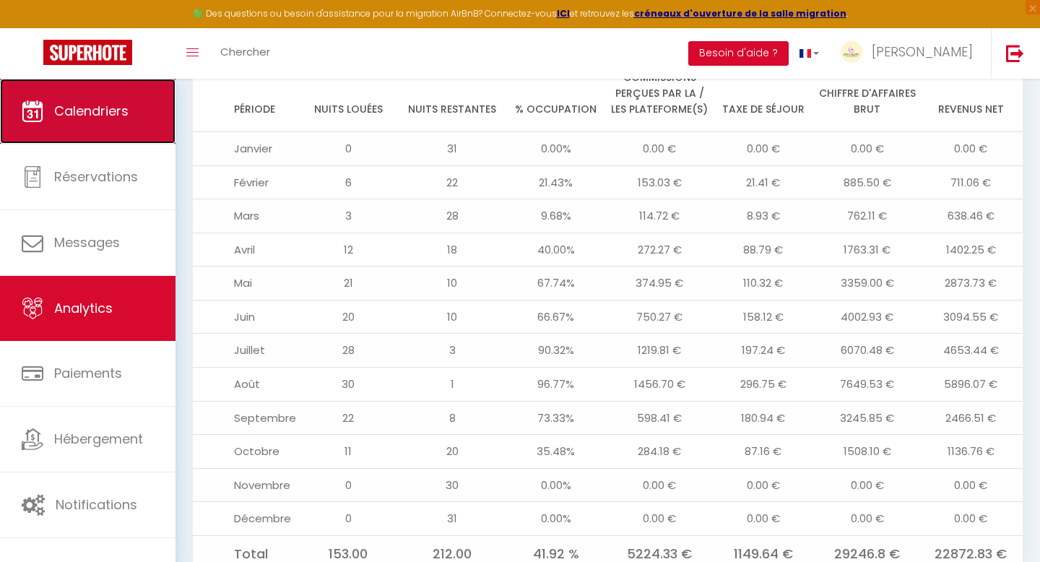
click at [137, 116] on link "Calendriers" at bounding box center [87, 111] width 175 height 65
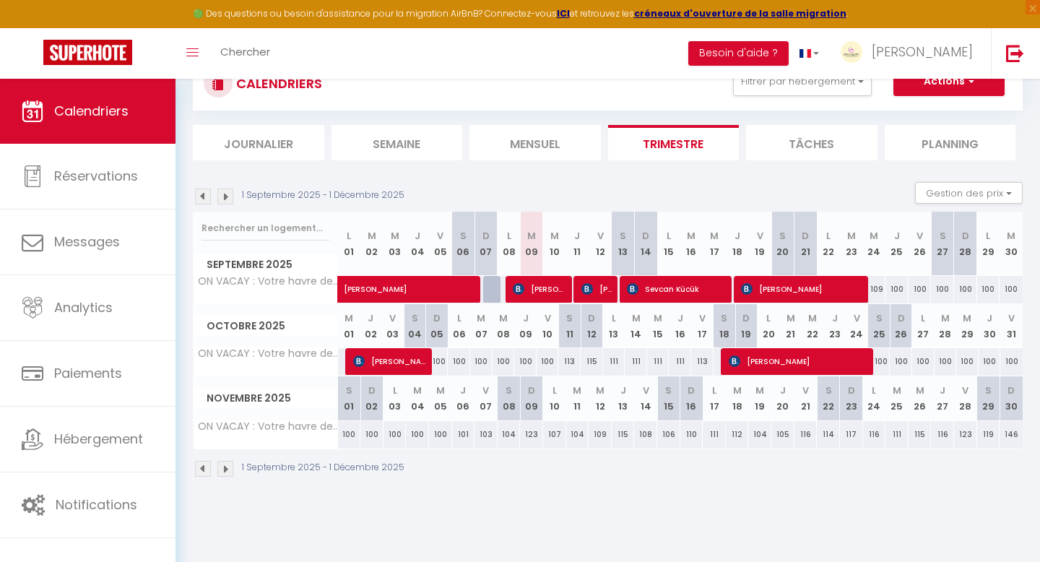
scroll to position [63, 0]
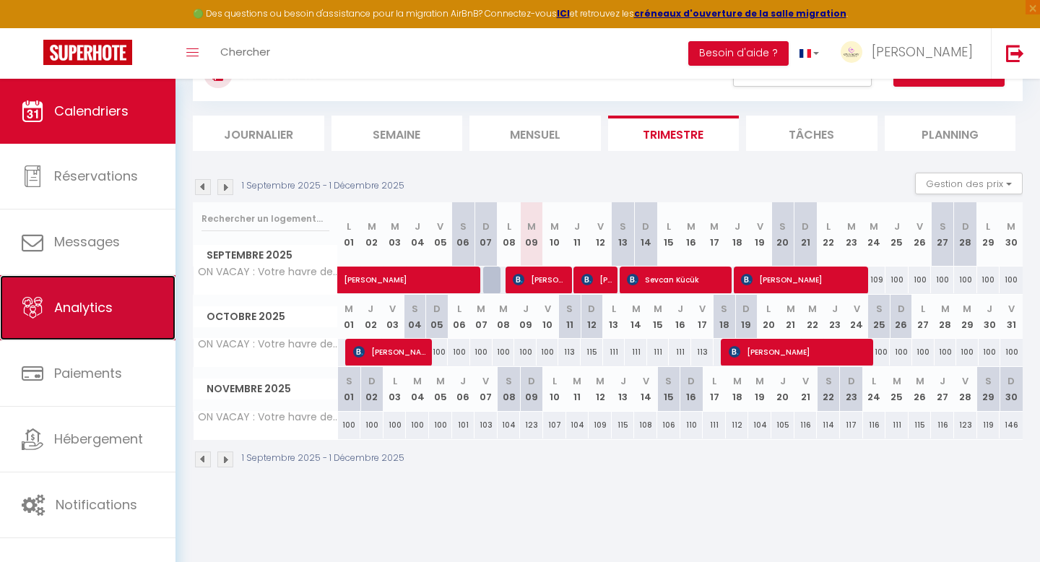
click at [113, 284] on link "Analytics" at bounding box center [87, 307] width 175 height 65
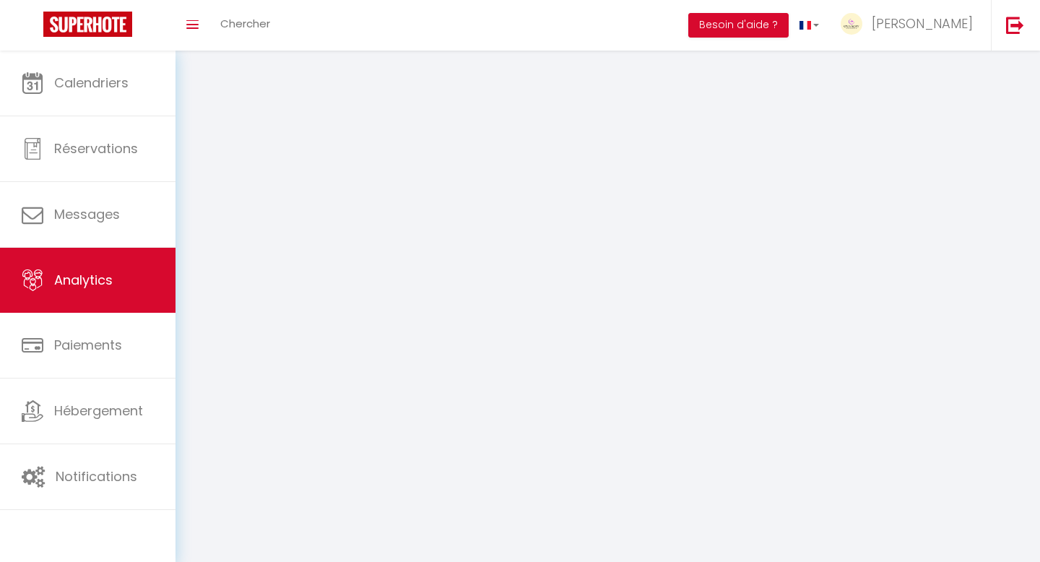
select select "2025"
select select "9"
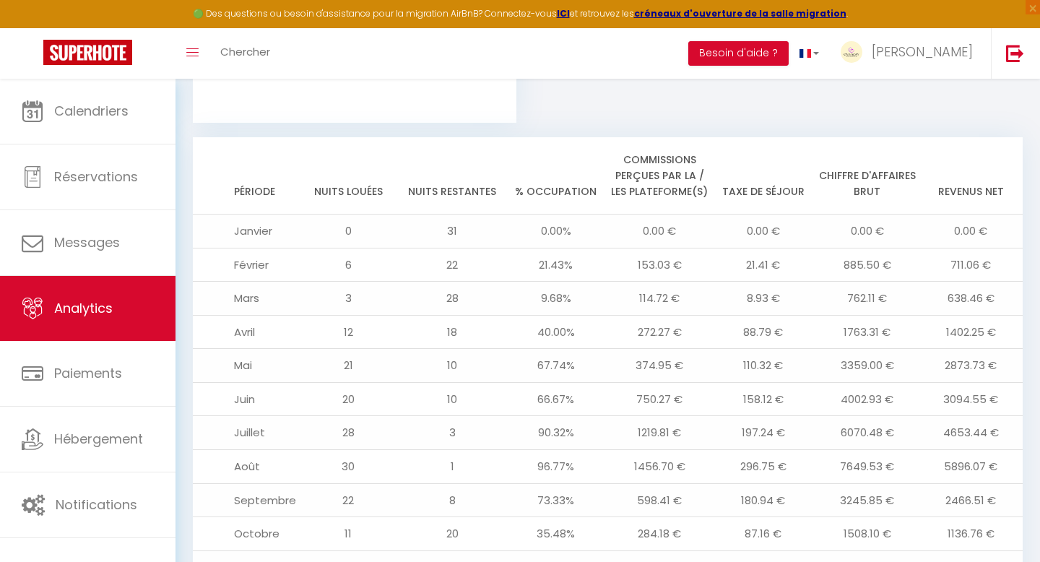
scroll to position [1545, 0]
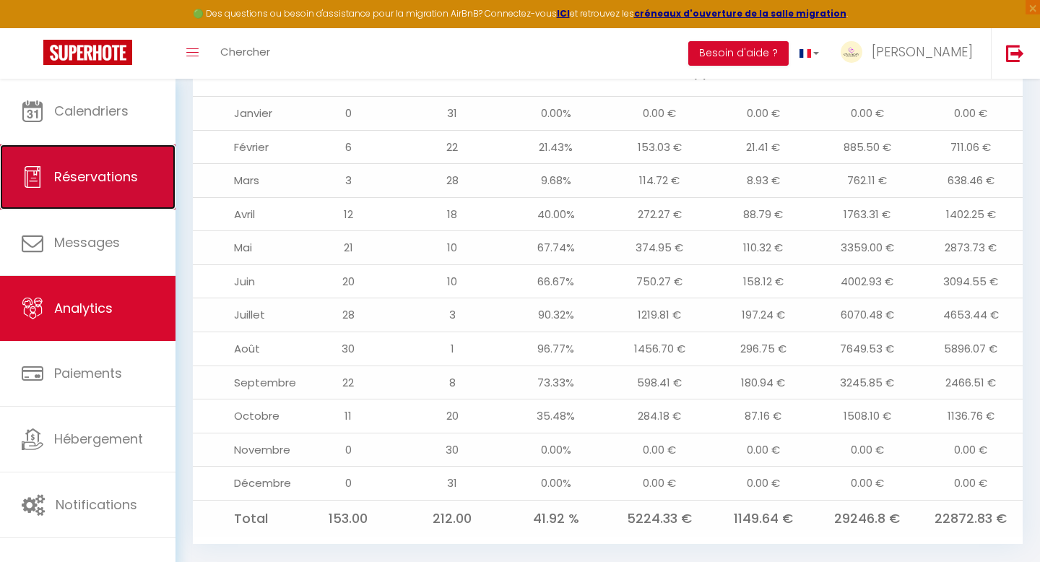
click at [138, 173] on link "Réservations" at bounding box center [87, 176] width 175 height 65
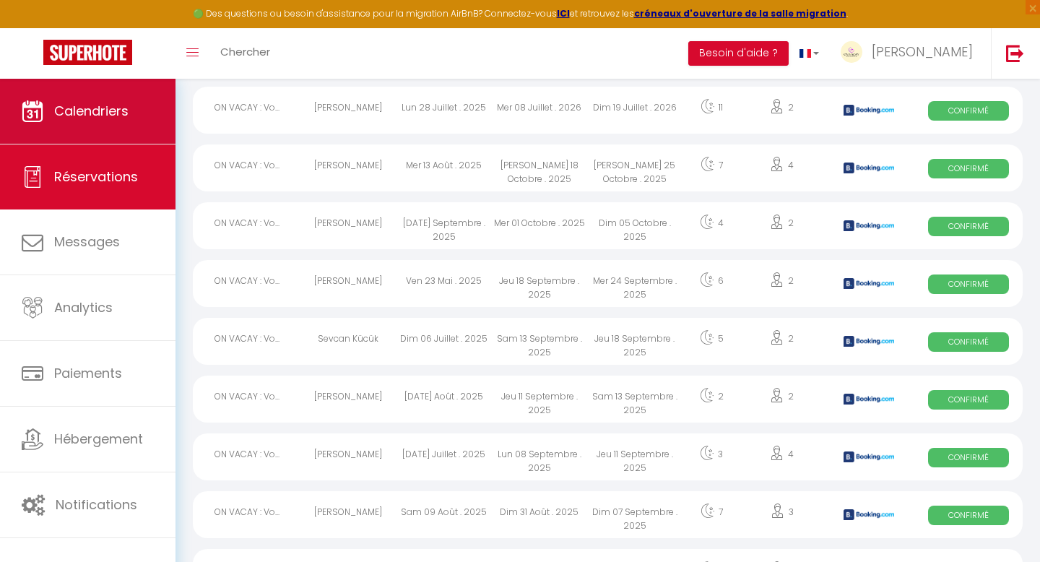
scroll to position [2416, 0]
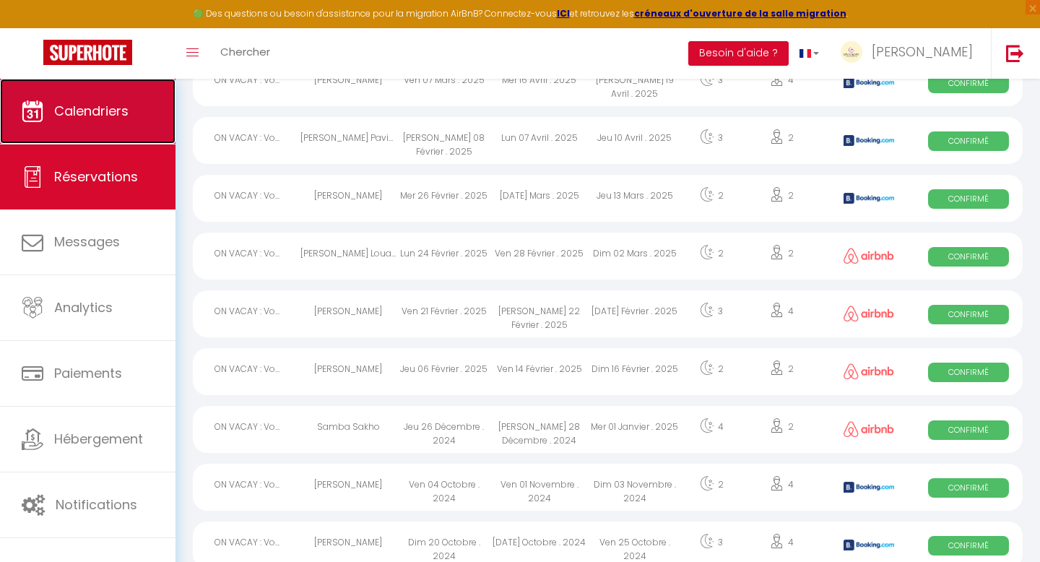
click at [129, 134] on link "Calendriers" at bounding box center [87, 111] width 175 height 65
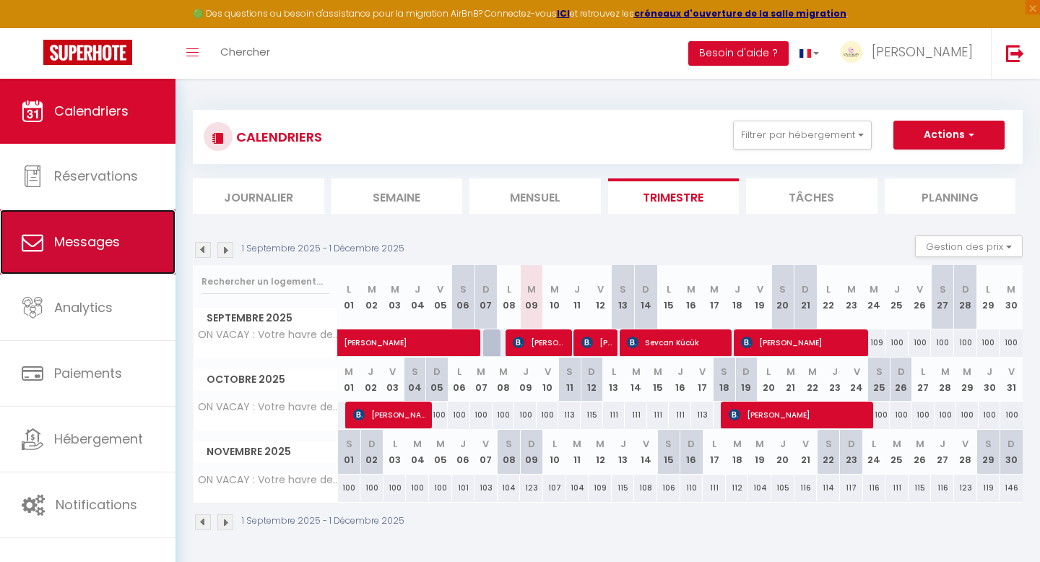
click at [95, 245] on span "Messages" at bounding box center [87, 242] width 66 height 18
select select "message"
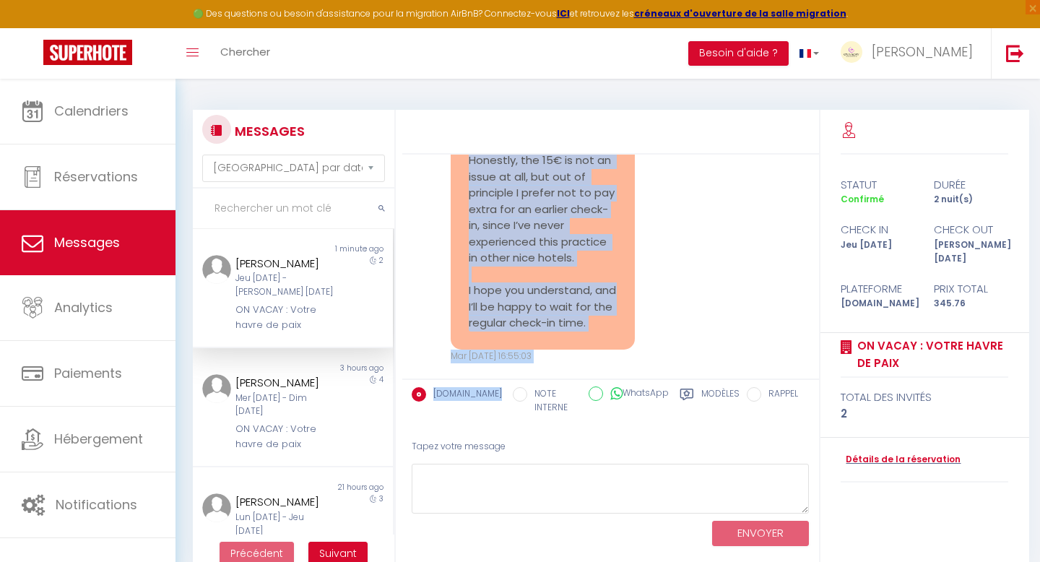
scroll to position [3251, 0]
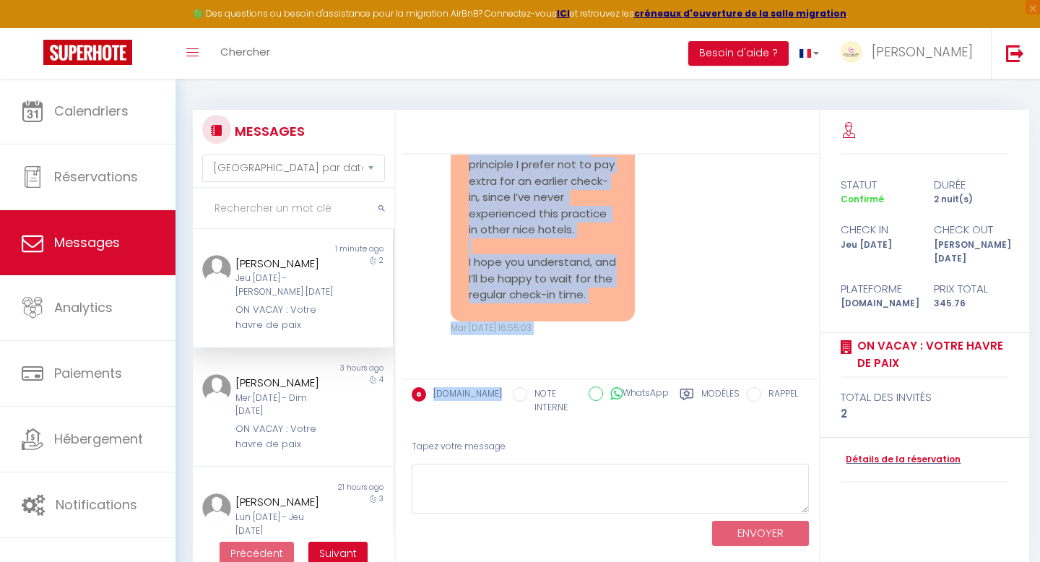
drag, startPoint x: 471, startPoint y: 214, endPoint x: 612, endPoint y: 307, distance: 168.9
click at [612, 307] on div "Thank you very much for your kind message. I really appreciate your offer. Hone…" at bounding box center [543, 190] width 184 height 264
copy pre "Thank you very much for your kind message. I really appreciate your offer. Hone…"
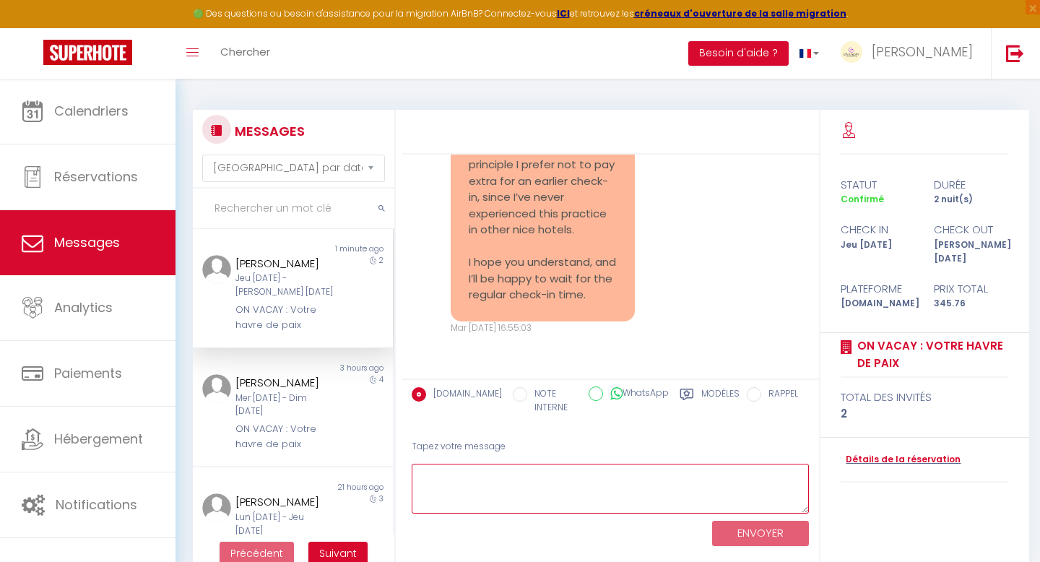
click at [519, 477] on textarea at bounding box center [611, 489] width 398 height 50
paste textarea "Hello Vladyslav 🌴, Thank you very much for your kind reply and for sharing your…"
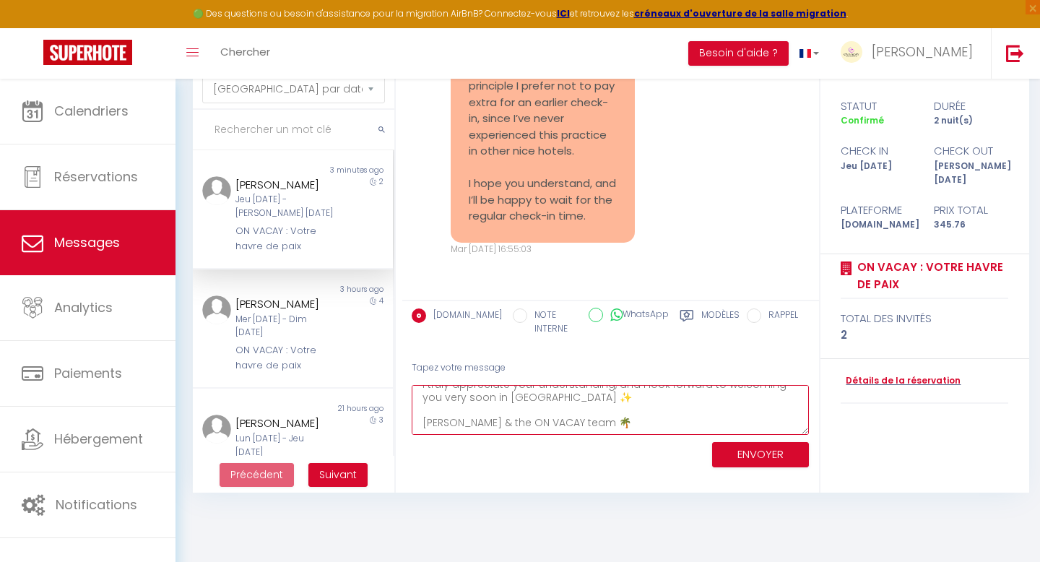
type textarea "Hello Vladyslav 🌴, Thank you very much for your kind reply and for sharing your…"
click at [727, 452] on button "ENVOYER" at bounding box center [760, 454] width 97 height 25
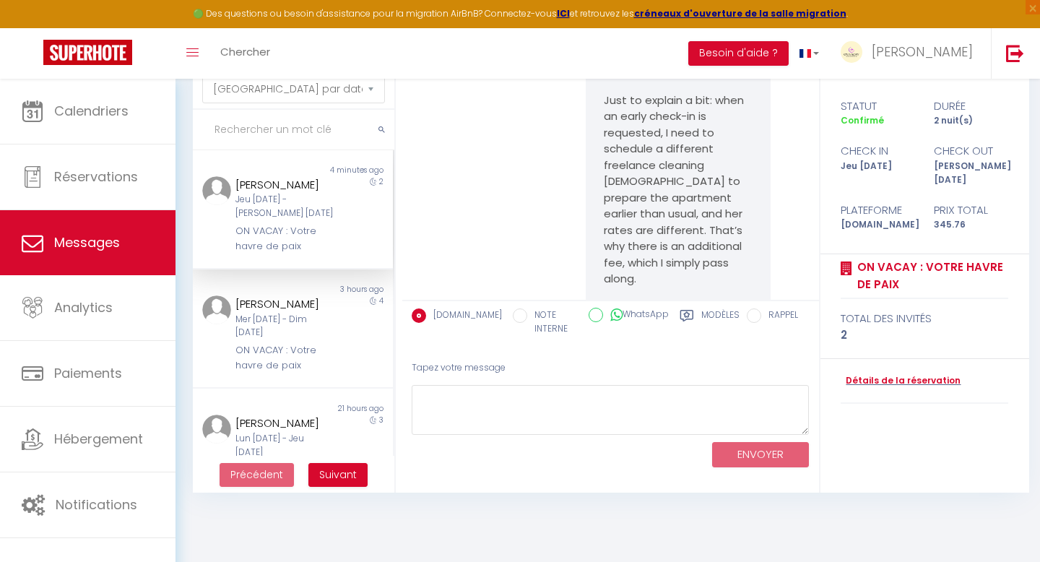
scroll to position [3557, 0]
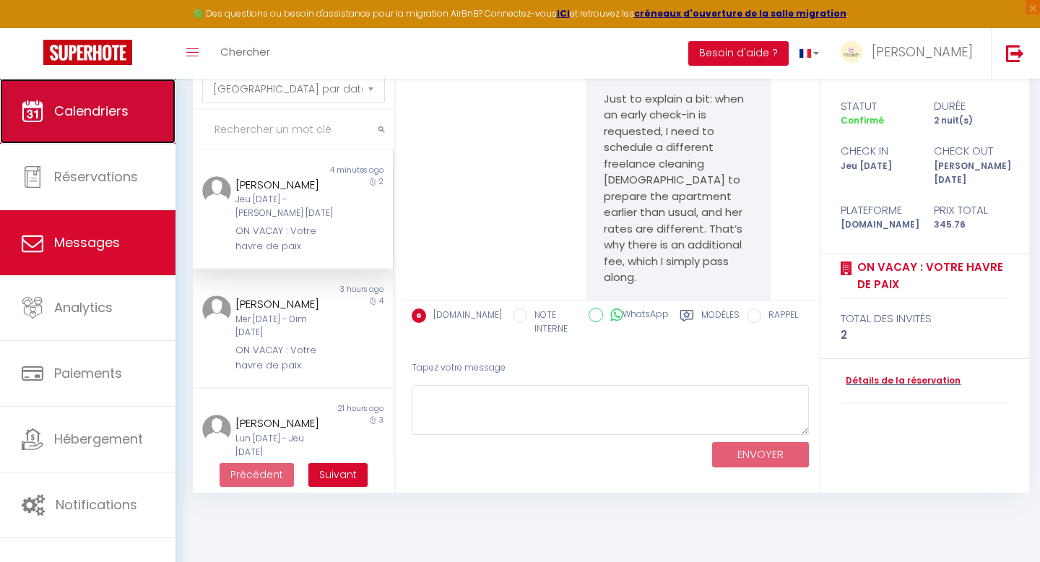
click at [114, 134] on link "Calendriers" at bounding box center [87, 111] width 175 height 65
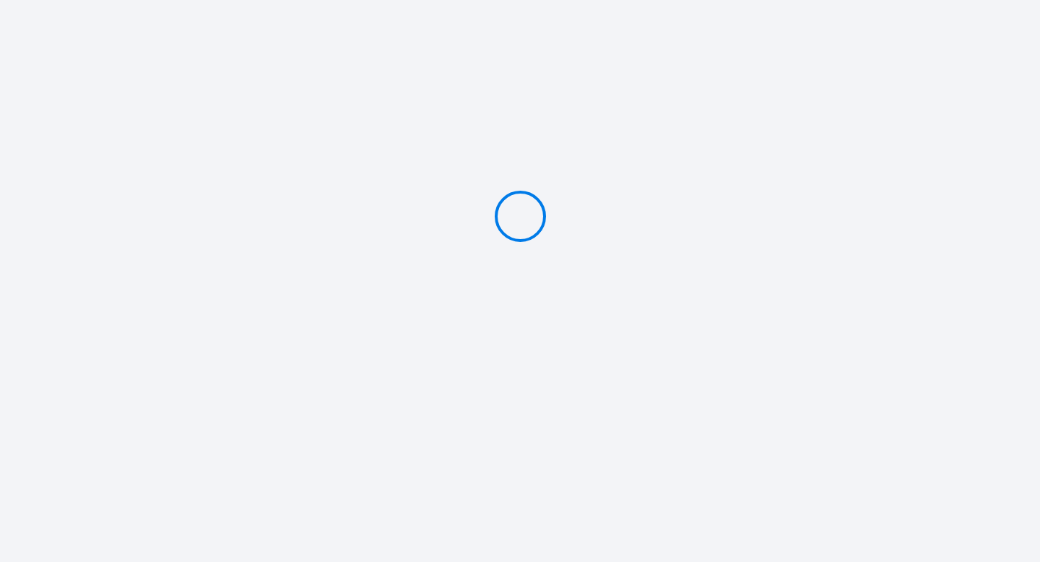
type input "PAYER 15 €"
